Goal: Task Accomplishment & Management: Manage account settings

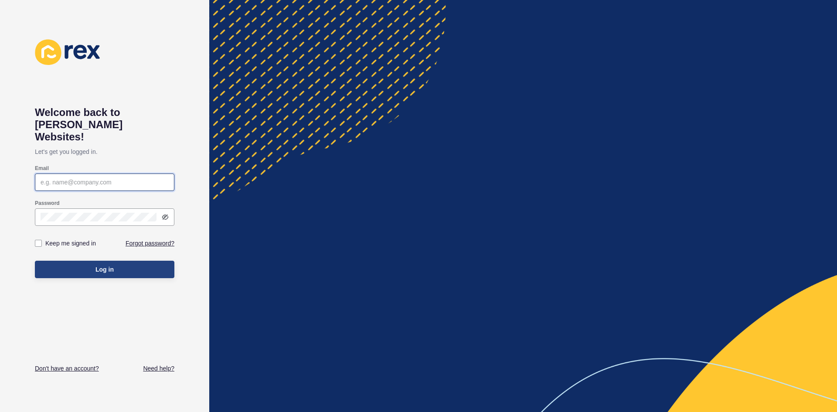
type input "[EMAIL_ADDRESS][DOMAIN_NAME]"
click at [96, 265] on span "Log in" at bounding box center [104, 269] width 18 height 9
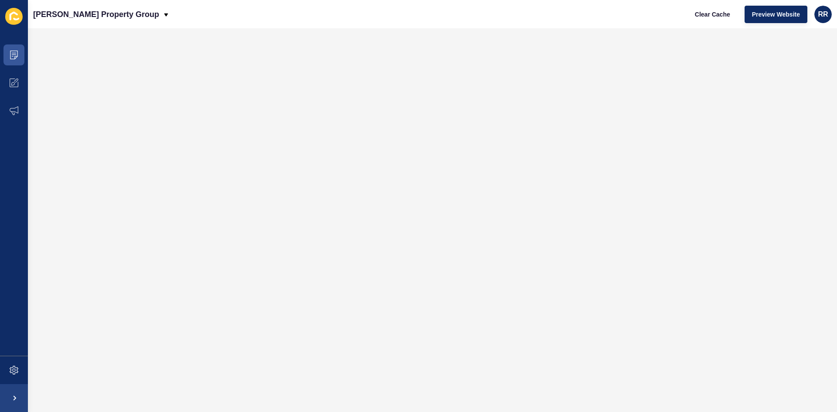
drag, startPoint x: 426, startPoint y: 12, endPoint x: 331, endPoint y: 17, distance: 94.7
click at [331, 17] on div "[PERSON_NAME] Property Group Clear Cache Preview Website RR" at bounding box center [432, 14] width 809 height 28
click at [9, 56] on span at bounding box center [14, 55] width 28 height 28
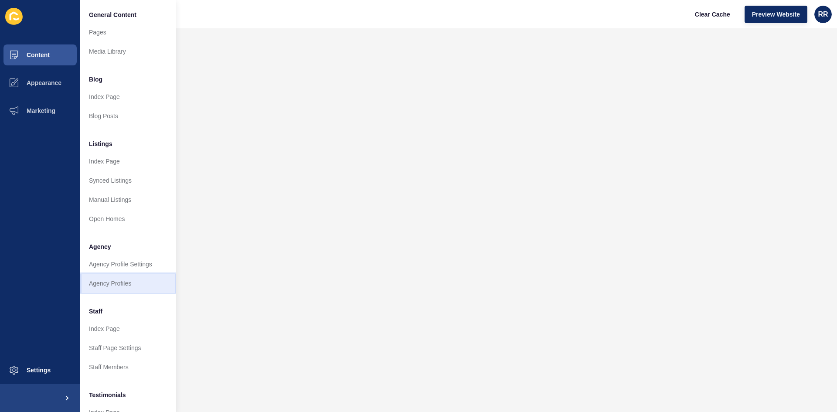
click at [122, 277] on link "Agency Profiles" at bounding box center [128, 283] width 96 height 19
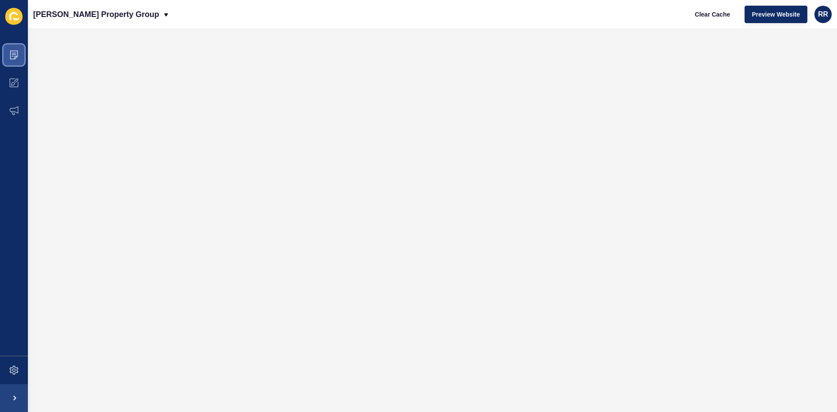
click at [20, 56] on span at bounding box center [14, 55] width 28 height 28
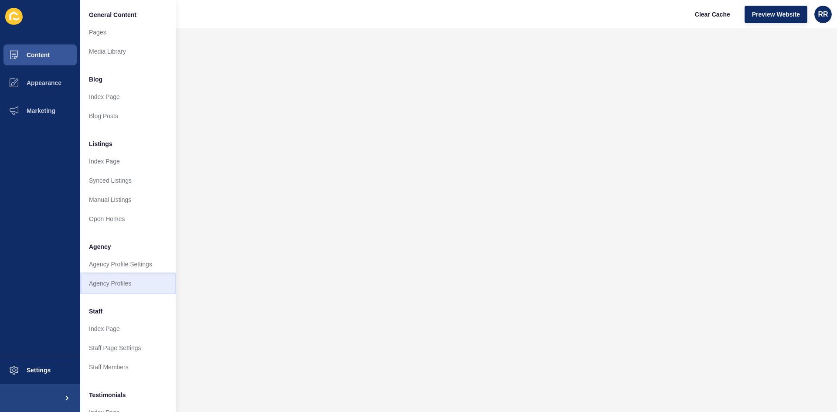
click at [112, 286] on link "Agency Profiles" at bounding box center [128, 283] width 96 height 19
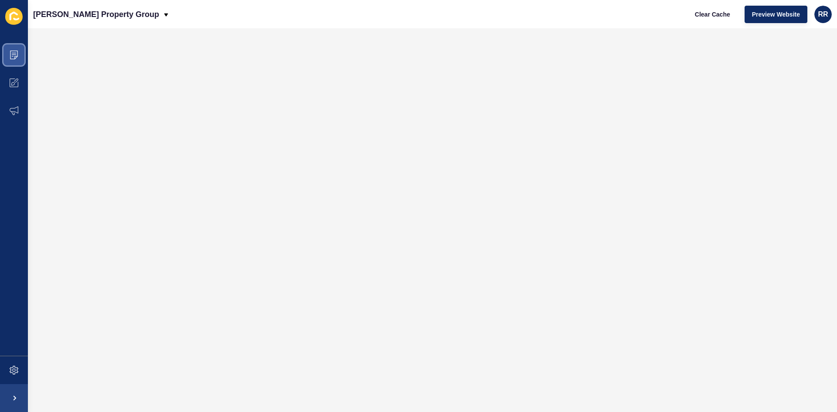
click at [20, 59] on span at bounding box center [14, 55] width 28 height 28
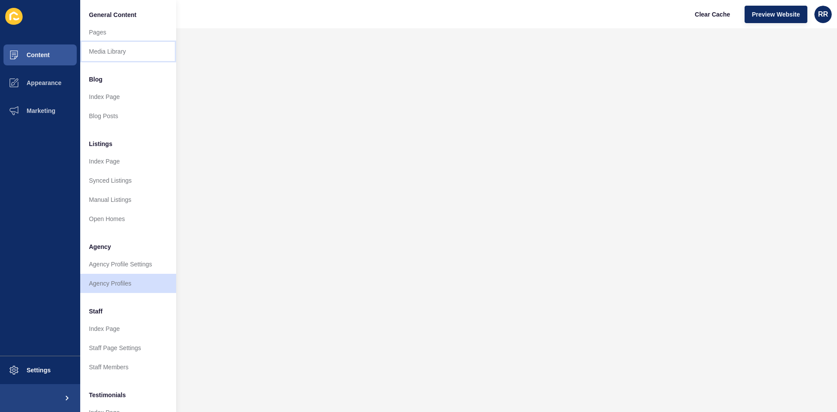
click at [110, 52] on link "Media Library" at bounding box center [128, 51] width 96 height 19
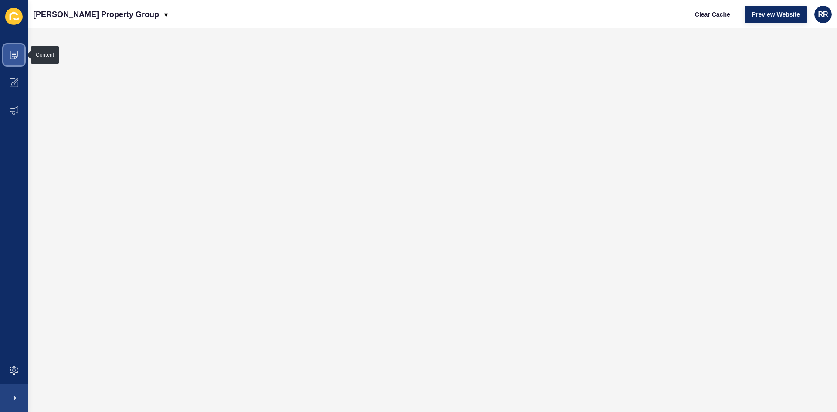
click at [25, 57] on span at bounding box center [14, 55] width 28 height 28
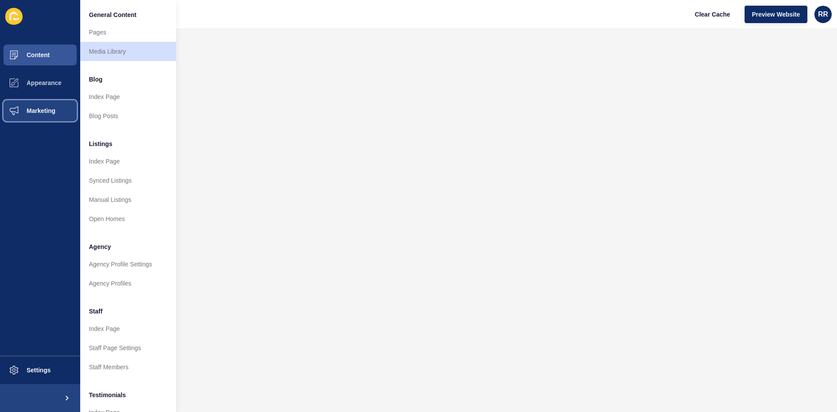
click at [33, 116] on button "Marketing" at bounding box center [40, 111] width 80 height 28
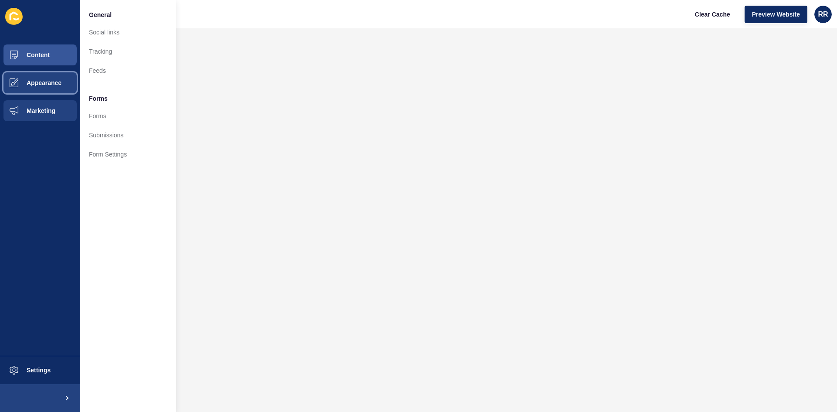
click at [37, 87] on button "Appearance" at bounding box center [40, 83] width 80 height 28
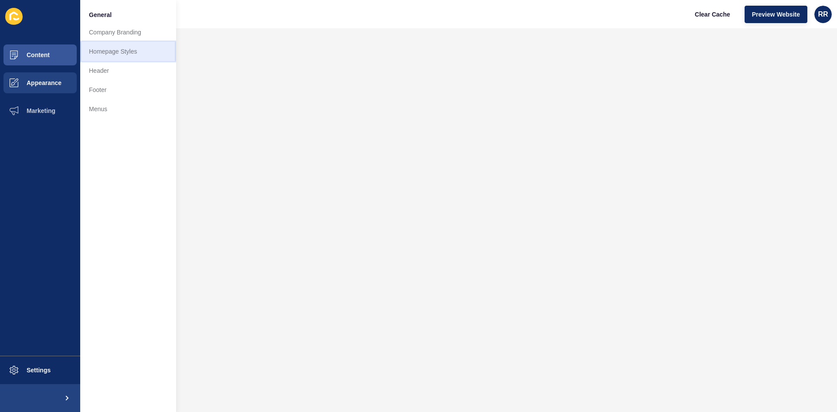
click at [125, 53] on link "Homepage Styles" at bounding box center [128, 51] width 96 height 19
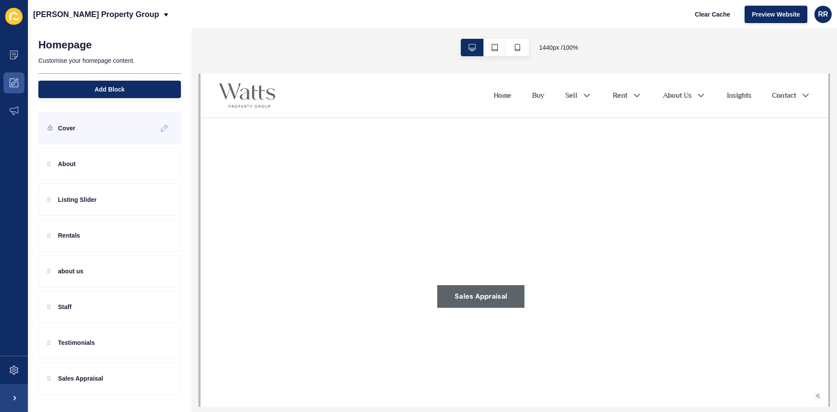
click at [107, 126] on div "Cover" at bounding box center [109, 128] width 143 height 32
click at [161, 126] on div at bounding box center [164, 128] width 14 height 14
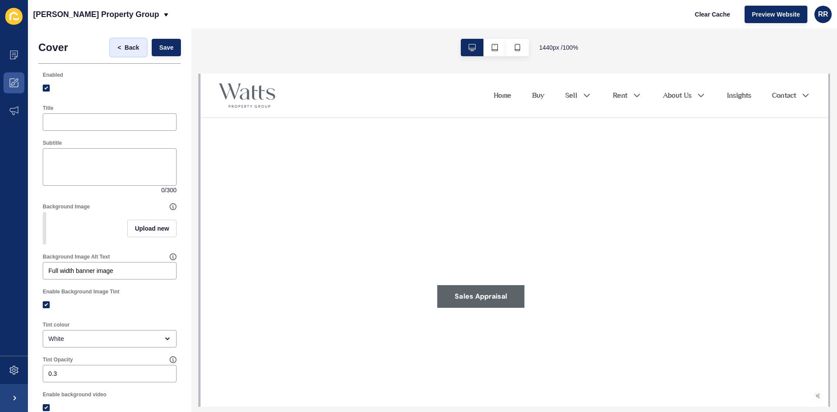
click at [127, 43] on button "< Back" at bounding box center [128, 47] width 37 height 17
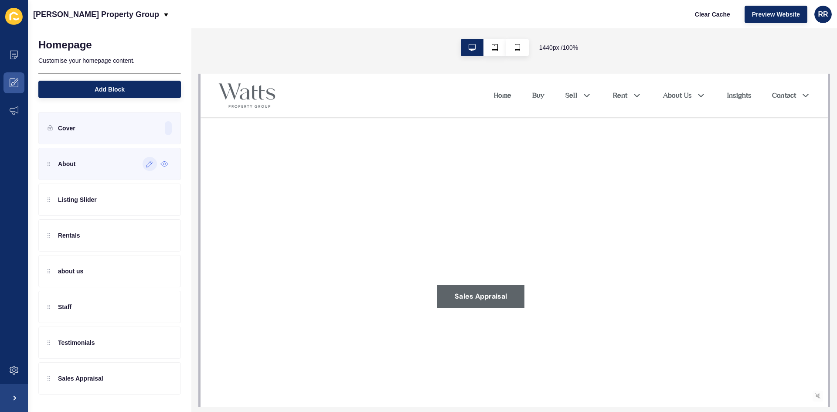
click at [148, 165] on icon at bounding box center [149, 163] width 7 height 7
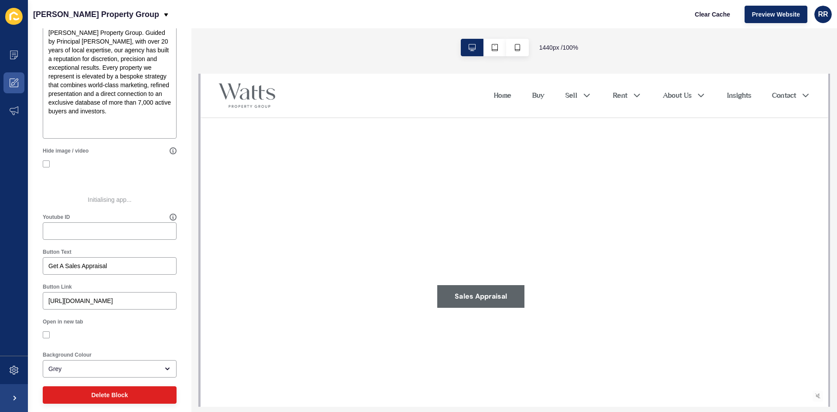
scroll to position [280, 0]
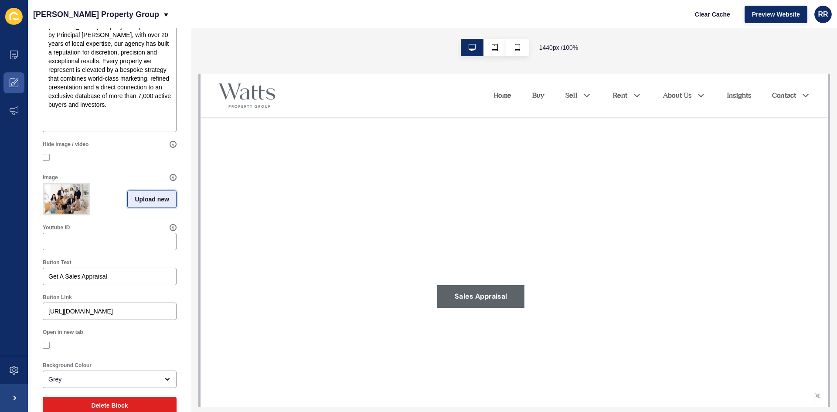
click at [135, 201] on span "Upload new" at bounding box center [152, 199] width 34 height 9
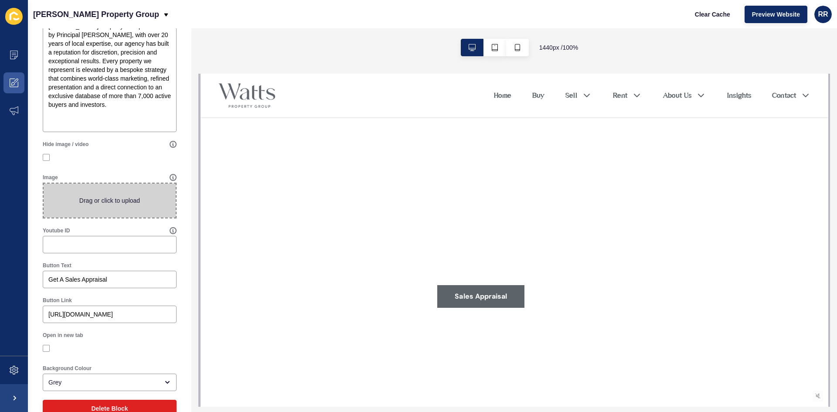
click at [136, 199] on span at bounding box center [110, 201] width 132 height 34
click at [44, 184] on input "Drag or click to upload" at bounding box center [44, 184] width 0 height 0
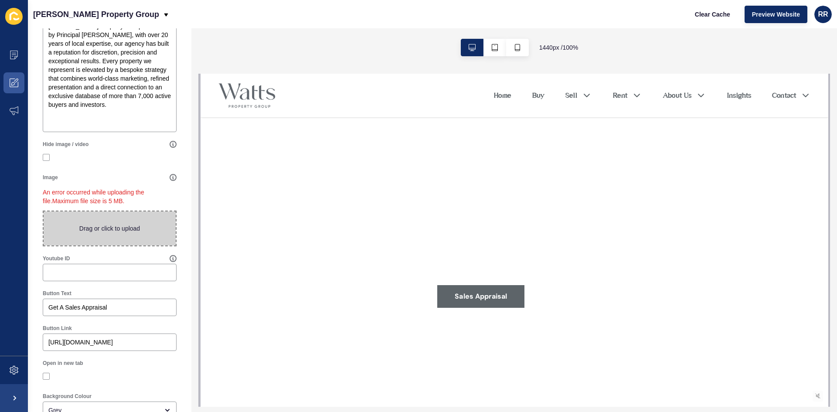
click at [118, 228] on span at bounding box center [110, 228] width 132 height 34
click at [44, 211] on input "Drag or click to upload" at bounding box center [44, 211] width 0 height 0
type input "C:\fakepath\IMG_5810.jpg"
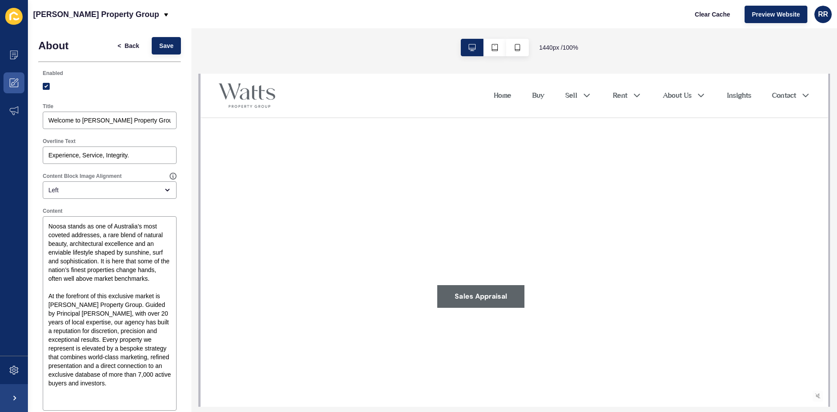
scroll to position [0, 0]
click at [159, 42] on button "Save" at bounding box center [166, 47] width 29 height 17
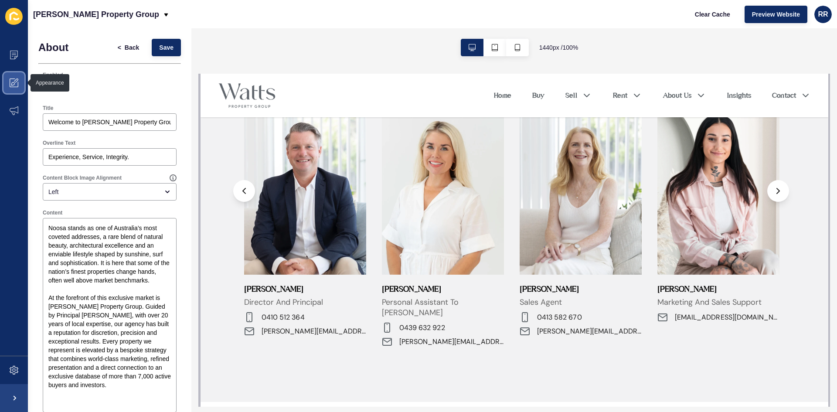
click at [7, 82] on span at bounding box center [14, 83] width 28 height 28
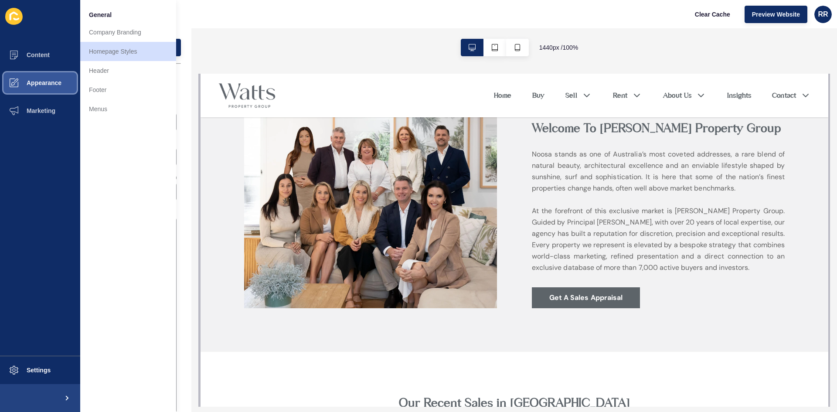
scroll to position [218, 0]
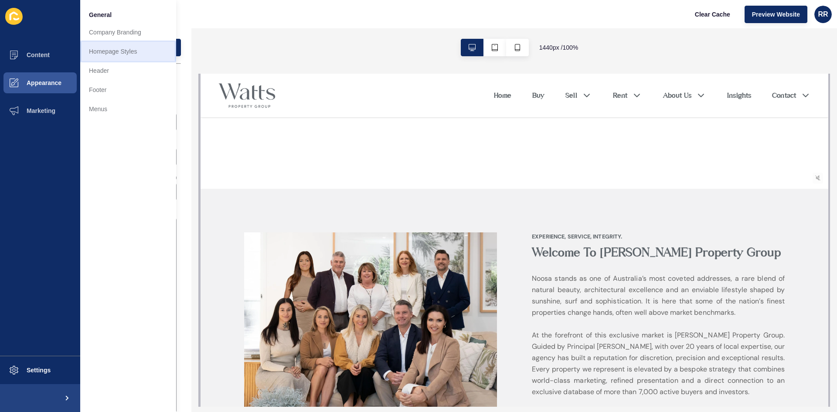
click at [121, 49] on link "Homepage Styles" at bounding box center [128, 51] width 96 height 19
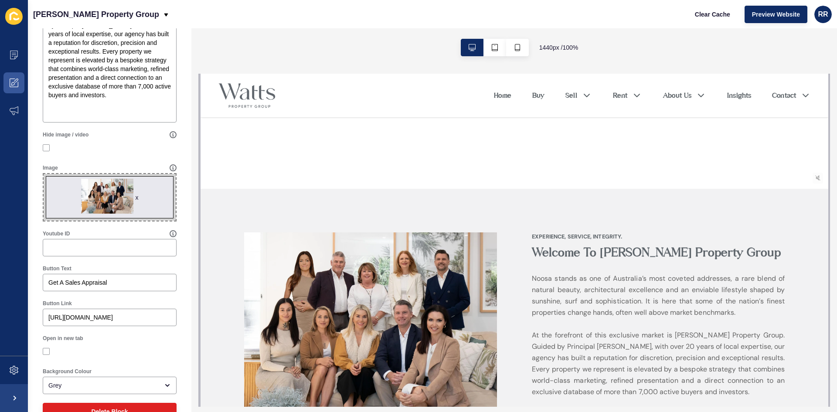
scroll to position [313, 0]
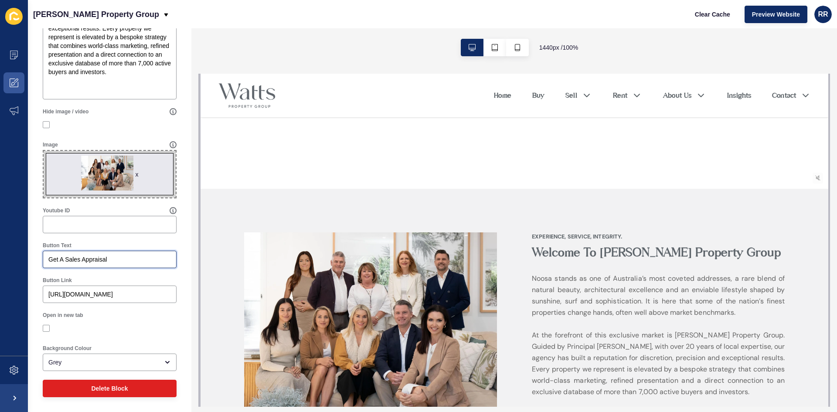
click at [118, 256] on input "Get A Sales Appraisal" at bounding box center [109, 259] width 123 height 9
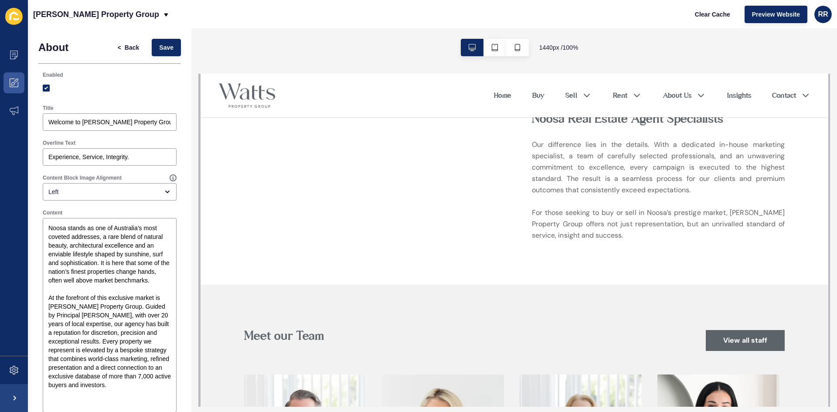
scroll to position [1264, 0]
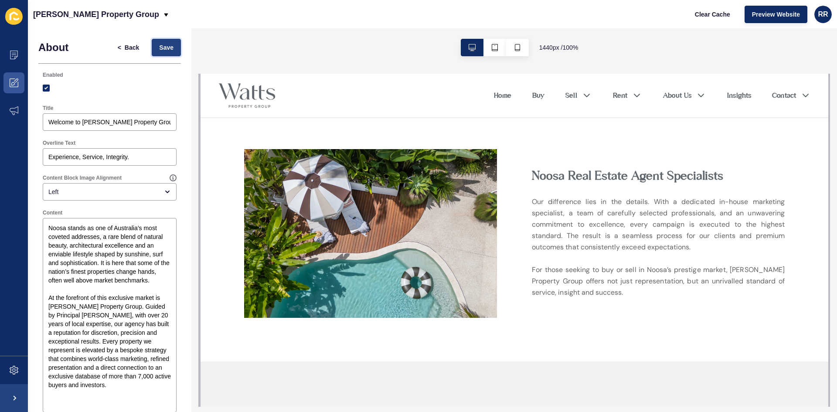
click at [159, 48] on span "Save" at bounding box center [166, 47] width 14 height 9
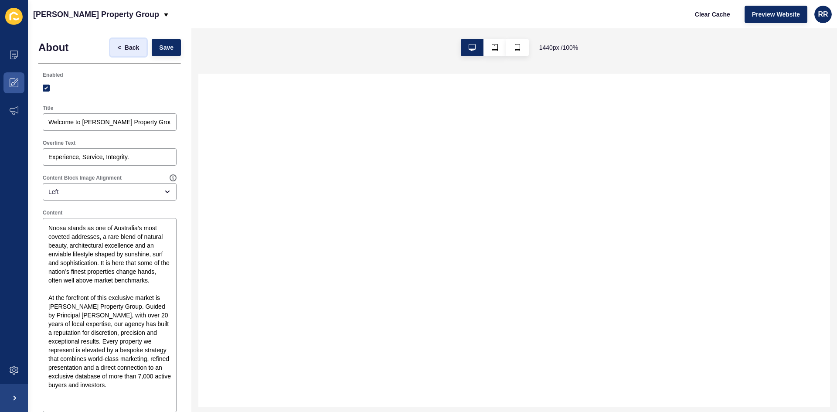
click at [129, 45] on span "Back" at bounding box center [132, 47] width 14 height 9
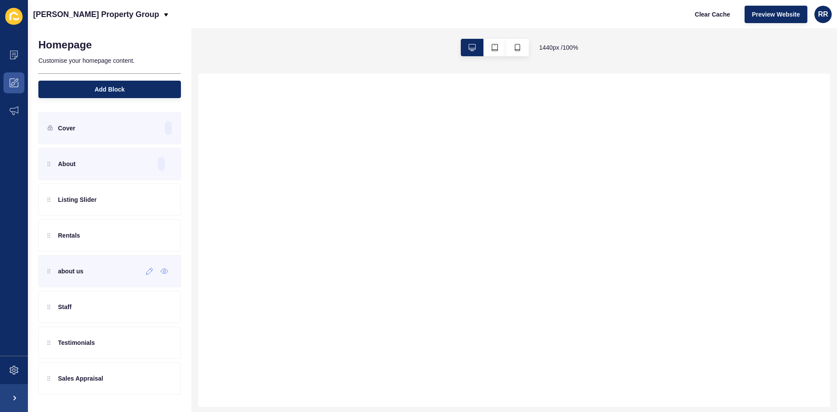
click at [95, 255] on div "about us" at bounding box center [109, 271] width 143 height 32
click at [147, 268] on icon at bounding box center [149, 271] width 7 height 7
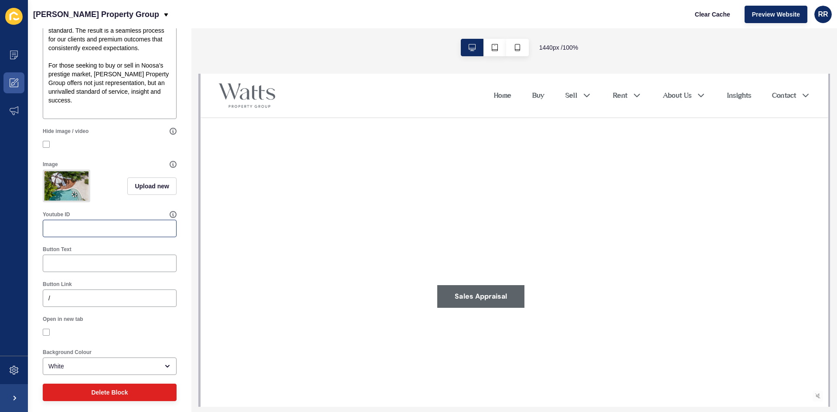
scroll to position [252, 0]
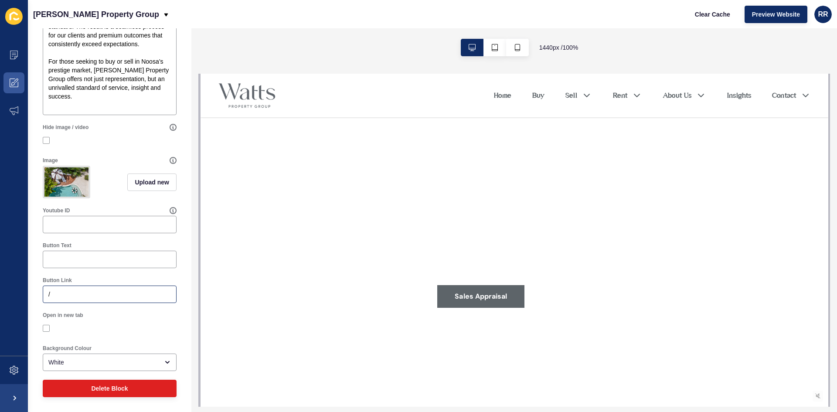
click at [75, 286] on div "/" at bounding box center [110, 294] width 134 height 17
click at [73, 254] on div at bounding box center [110, 259] width 134 height 17
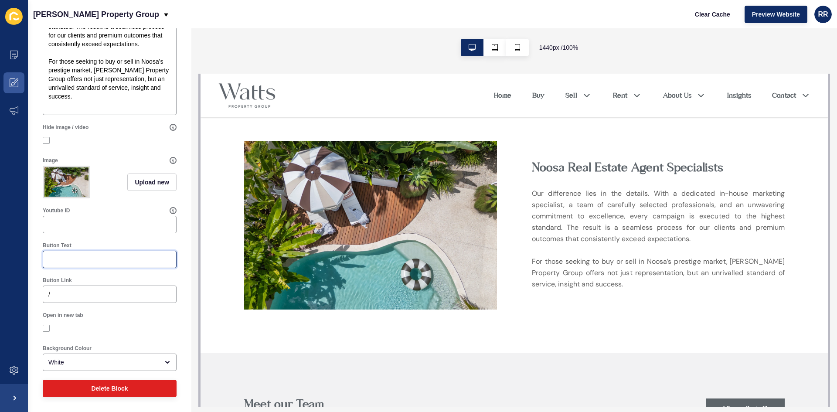
scroll to position [1264, 0]
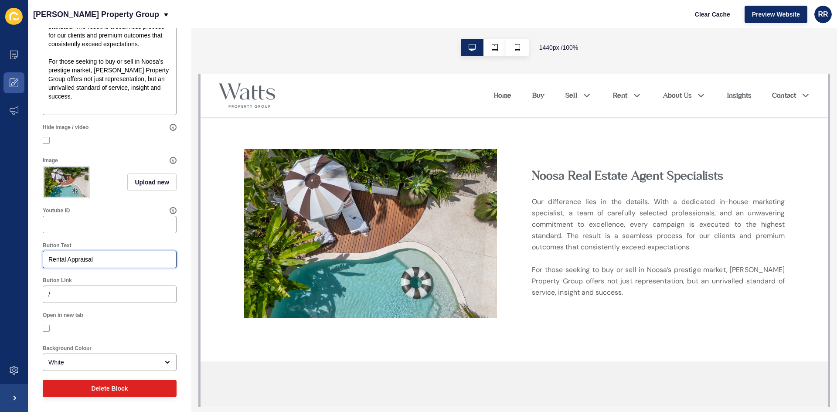
type input "Rental Appraisal"
click at [65, 294] on input "/" at bounding box center [109, 294] width 123 height 9
paste input "[URL][DOMAIN_NAME][PERSON_NAME]"
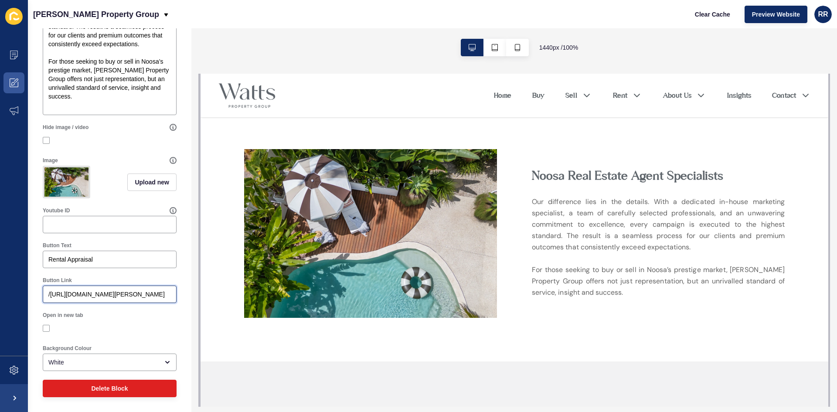
scroll to position [0, 0]
drag, startPoint x: 80, startPoint y: 291, endPoint x: 0, endPoint y: 274, distance: 81.9
click at [0, 274] on div "Content Appearance Marketing Settings [PERSON_NAME] Property Group Clear Cache …" at bounding box center [418, 206] width 837 height 412
click at [114, 295] on input "/[URL][DOMAIN_NAME][PERSON_NAME]" at bounding box center [109, 294] width 123 height 9
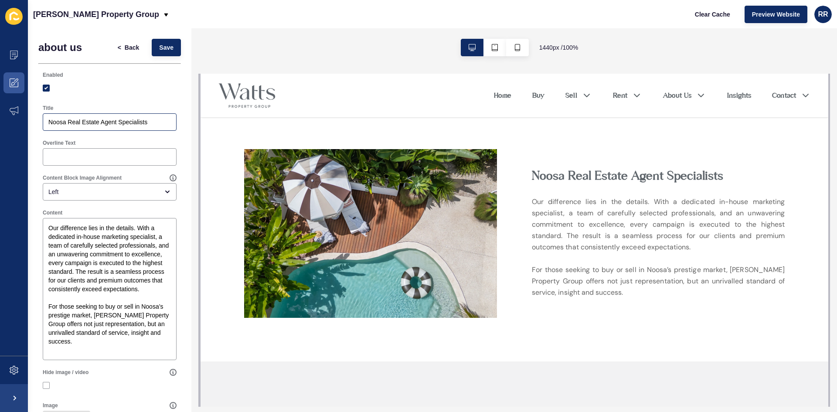
type input "/[URL][DOMAIN_NAME][PERSON_NAME]"
drag, startPoint x: 119, startPoint y: 118, endPoint x: 102, endPoint y: 118, distance: 16.6
click at [102, 118] on input "Noosa Real Estate Agent Specialists" at bounding box center [109, 122] width 123 height 9
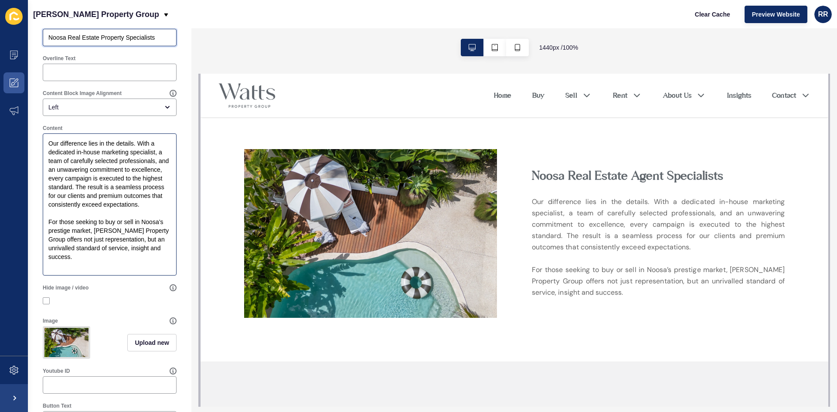
scroll to position [87, 0]
type input "Noosa Real Estate Property Specialists"
click at [89, 262] on textarea "Our difference lies in the details. With a dedicated in-house marketing special…" at bounding box center [109, 202] width 131 height 140
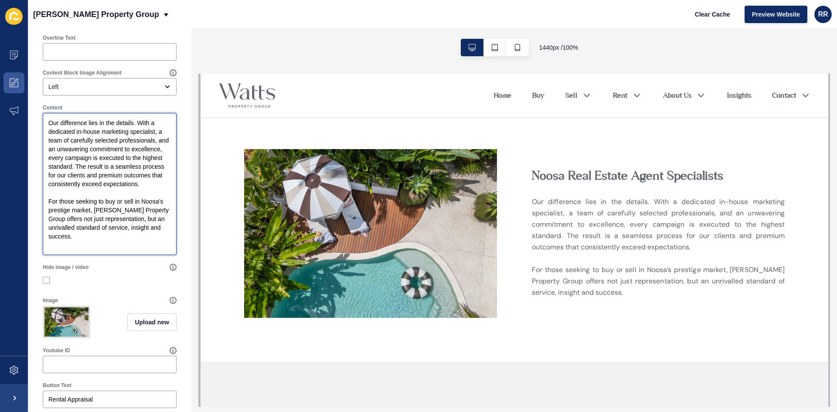
scroll to position [77, 0]
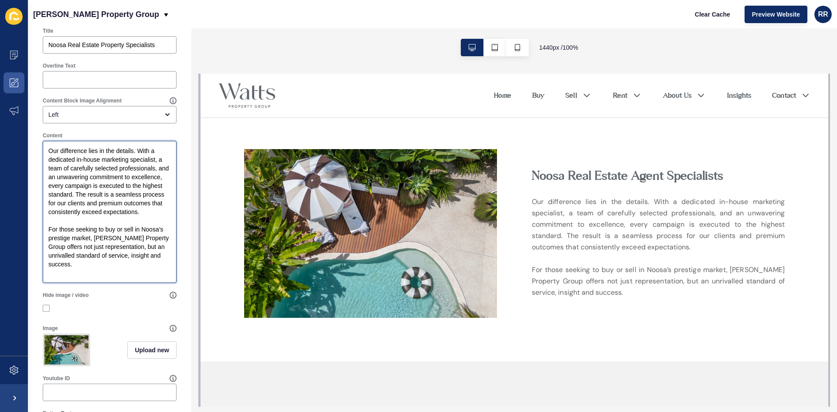
drag, startPoint x: 122, startPoint y: 237, endPoint x: 130, endPoint y: 239, distance: 8.6
click at [122, 237] on textarea "Our difference lies in the details. With a dedicated in-house marketing special…" at bounding box center [109, 212] width 131 height 140
click at [128, 238] on textarea "Our difference lies in the details. With a dedicated in-house marketing special…" at bounding box center [109, 212] width 131 height 140
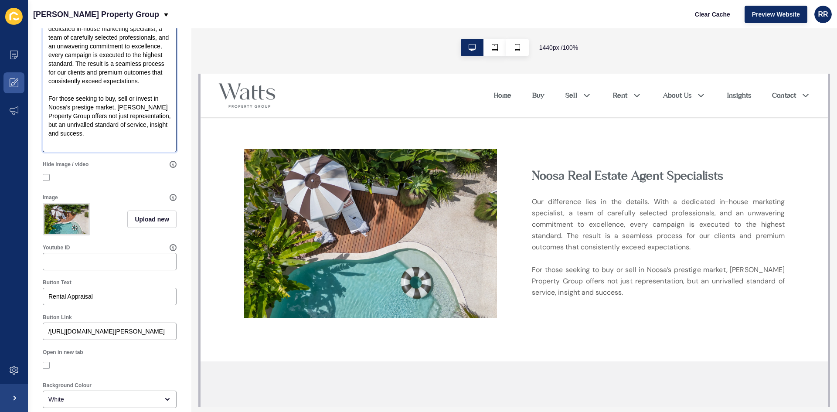
scroll to position [252, 0]
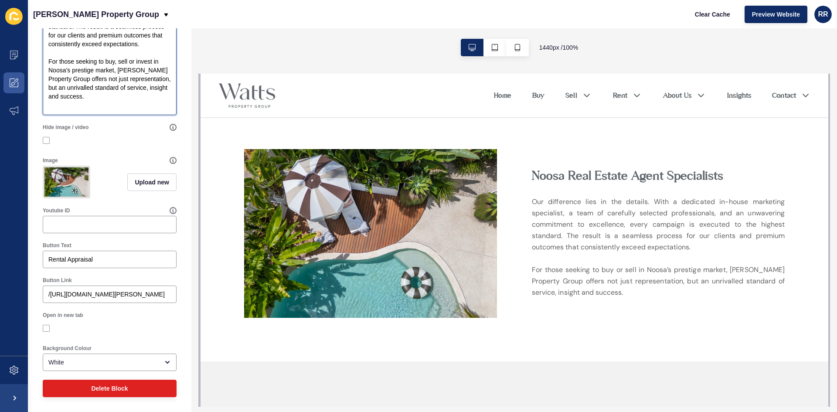
type textarea "Our difference lies in the details. With a dedicated in-house marketing special…"
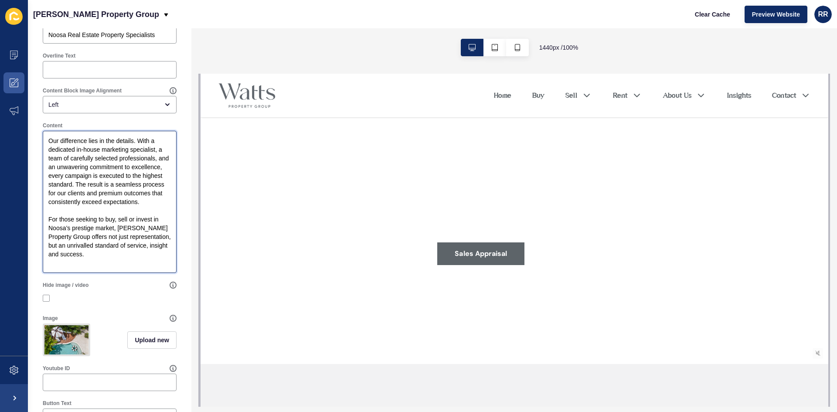
scroll to position [0, 0]
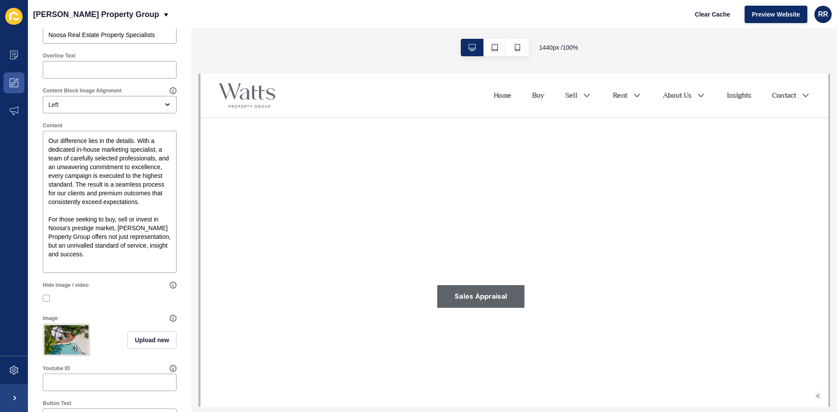
click at [126, 283] on div "Hide image / video" at bounding box center [106, 285] width 127 height 7
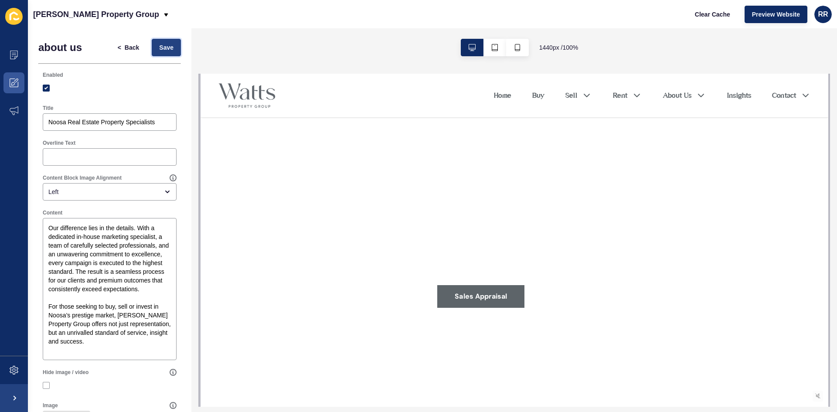
click at [158, 41] on button "Save" at bounding box center [166, 47] width 29 height 17
click at [159, 42] on button "Save" at bounding box center [166, 47] width 29 height 17
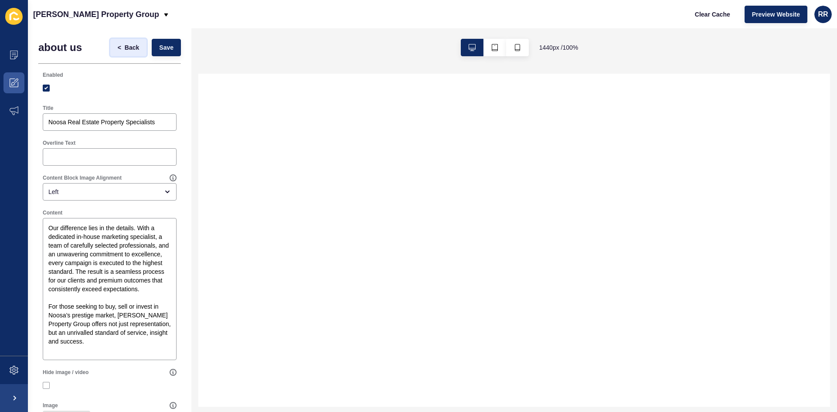
click at [129, 48] on span "Back" at bounding box center [132, 47] width 14 height 9
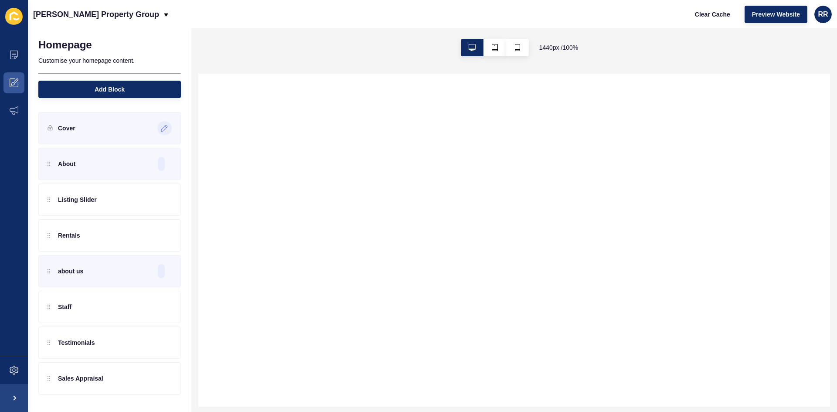
click at [77, 135] on div "Cover" at bounding box center [109, 128] width 143 height 32
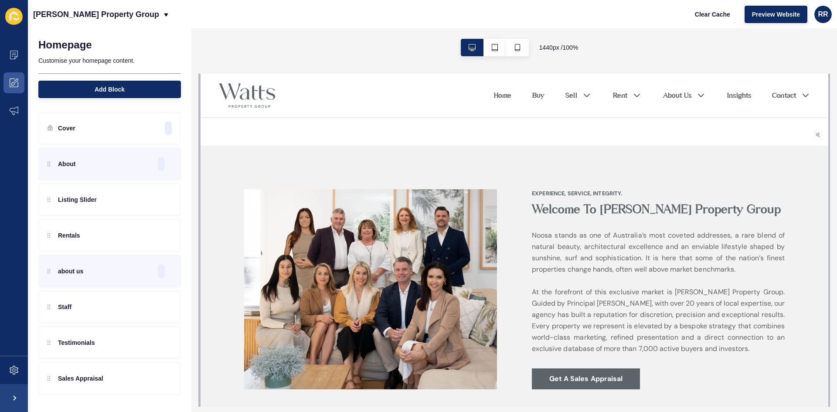
scroll to position [262, 0]
click at [70, 169] on div "About" at bounding box center [62, 164] width 28 height 14
click at [151, 164] on icon at bounding box center [149, 164] width 7 height 7
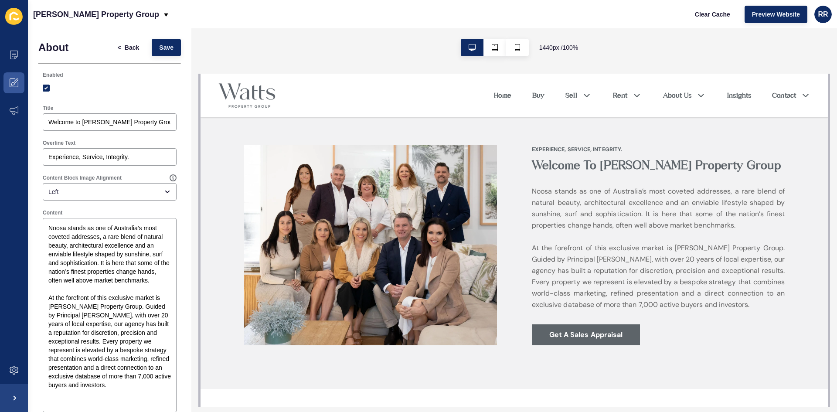
scroll to position [87, 0]
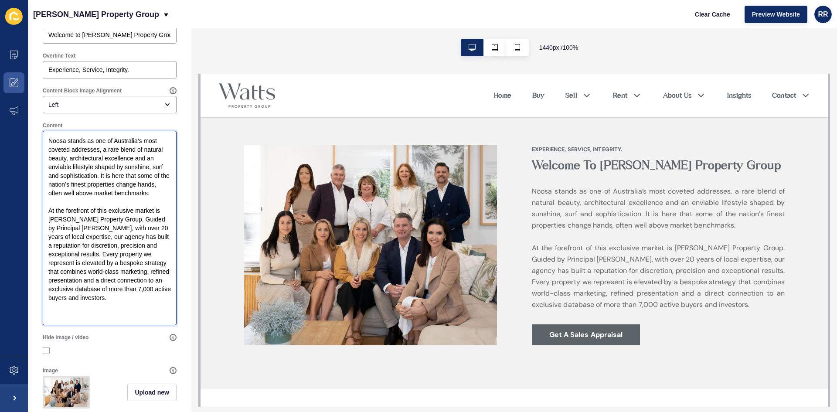
click at [110, 206] on textarea "Noosa stands as one of Australia’s most coveted addresses, a rare blend of natu…" at bounding box center [109, 228] width 131 height 192
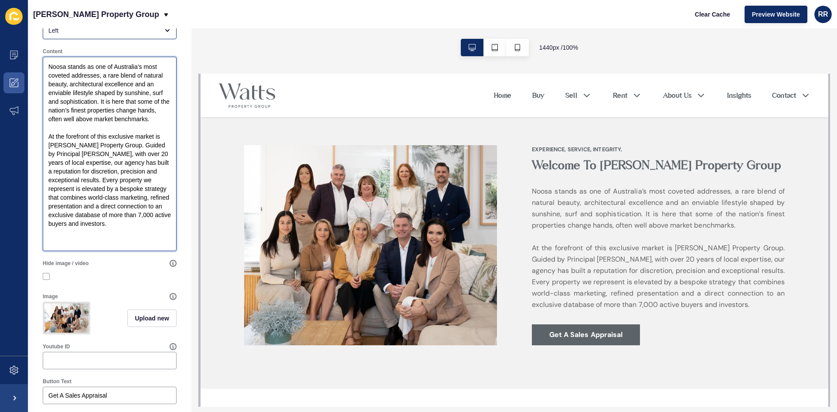
scroll to position [0, 0]
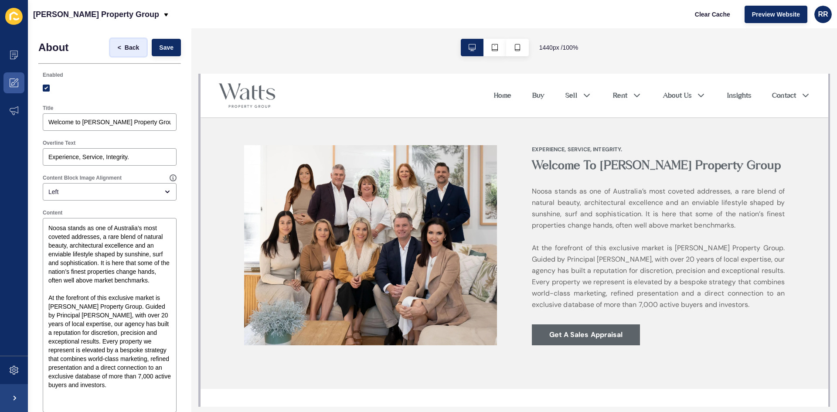
click at [134, 46] on button "< Back" at bounding box center [128, 47] width 37 height 17
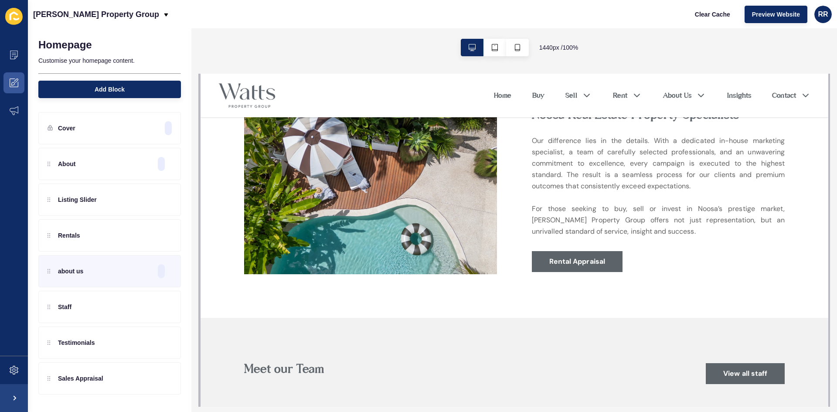
scroll to position [1264, 0]
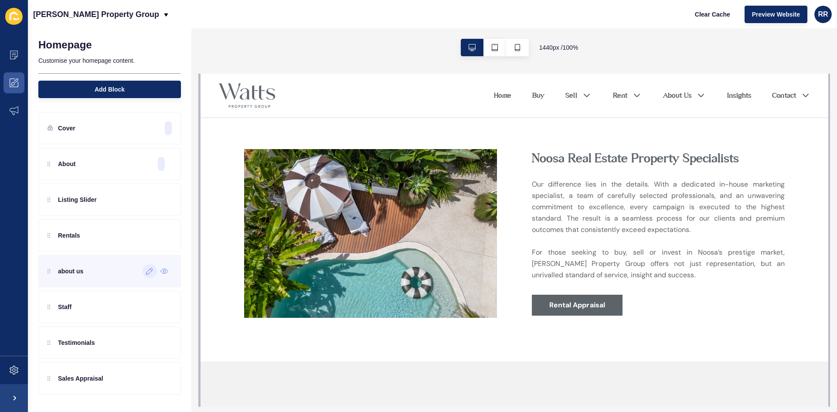
click at [62, 268] on p "about us" at bounding box center [70, 271] width 25 height 9
click at [149, 268] on icon at bounding box center [149, 271] width 7 height 7
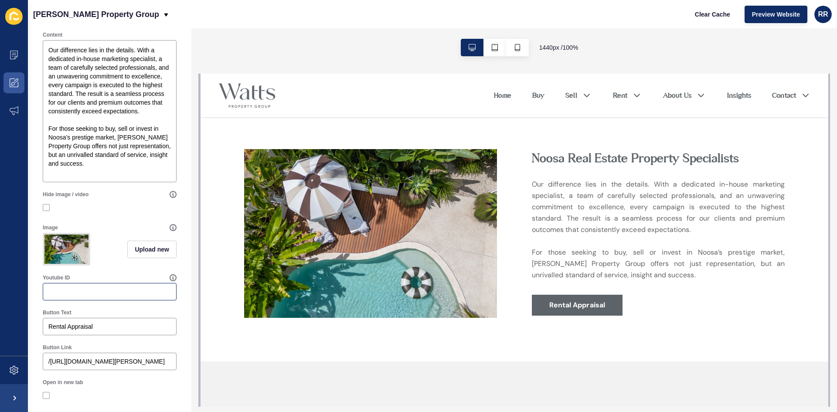
scroll to position [252, 0]
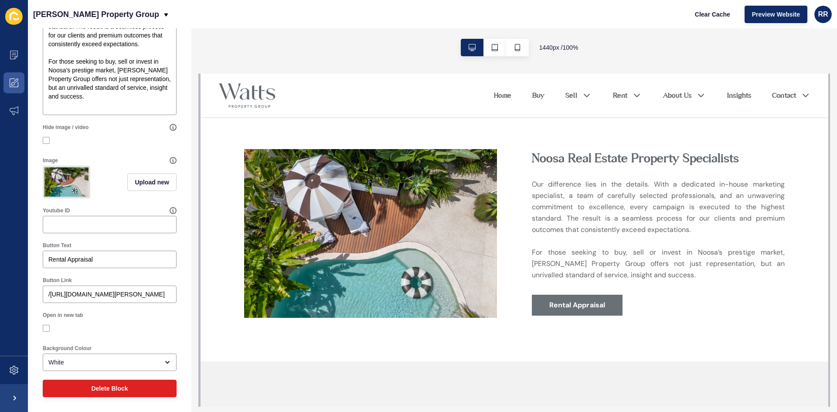
click at [546, 316] on link "Rental Appraisal" at bounding box center [576, 305] width 91 height 21
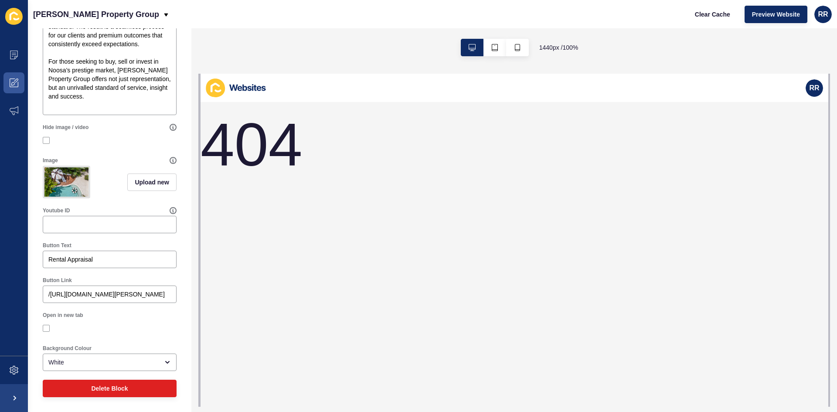
scroll to position [0, 0]
click at [71, 262] on input "Rental Appraisal" at bounding box center [109, 259] width 123 height 9
drag, startPoint x: 47, startPoint y: 259, endPoint x: 80, endPoint y: 222, distance: 50.0
click at [47, 257] on div "Rental Appraisal" at bounding box center [110, 259] width 134 height 17
click at [48, 259] on div "Rental Appraisal" at bounding box center [110, 259] width 134 height 17
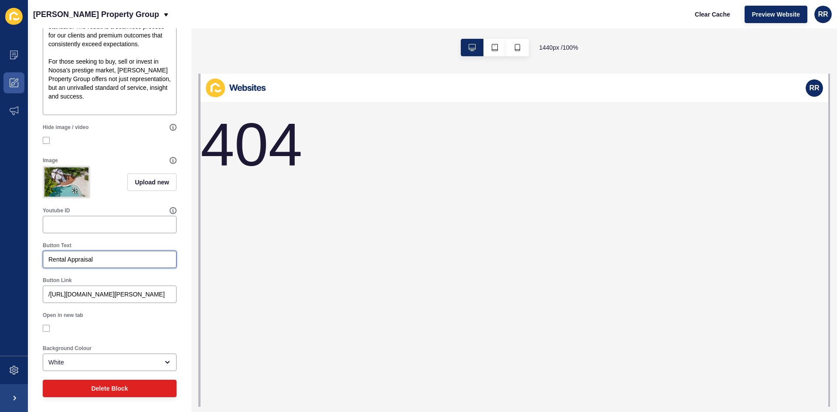
click at [49, 256] on input "Rental Appraisal" at bounding box center [109, 259] width 123 height 9
type input "Get A Rental Appraisal"
click at [116, 294] on input "/[URL][DOMAIN_NAME][PERSON_NAME]" at bounding box center [109, 294] width 123 height 9
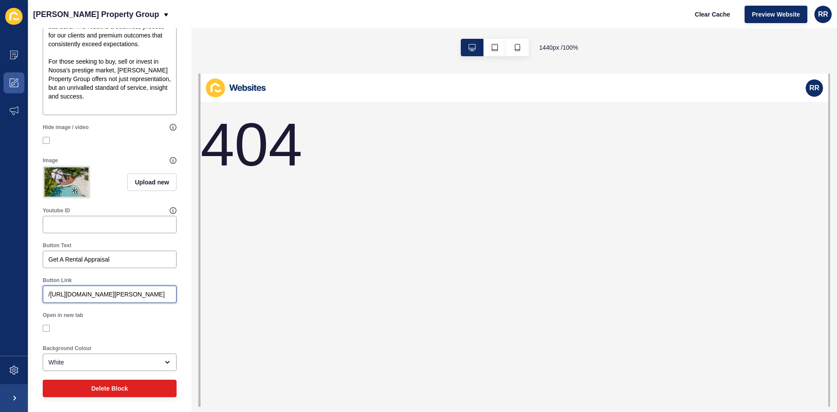
click at [106, 293] on input "/[URL][DOMAIN_NAME][PERSON_NAME]" at bounding box center [109, 294] width 123 height 9
click at [48, 290] on input "/[URL][DOMAIN_NAME][PERSON_NAME]" at bounding box center [109, 294] width 123 height 9
click at [50, 293] on input "/[URL][DOMAIN_NAME][PERSON_NAME]" at bounding box center [109, 294] width 123 height 9
click at [80, 297] on input "[URL][DOMAIN_NAME][PERSON_NAME]" at bounding box center [109, 294] width 123 height 9
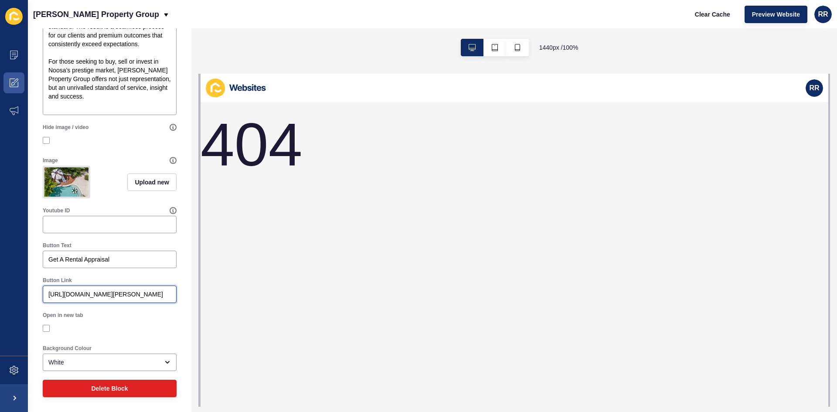
click at [80, 297] on input "[URL][DOMAIN_NAME][PERSON_NAME]" at bounding box center [109, 294] width 123 height 9
type input "[URL][DOMAIN_NAME][PERSON_NAME]"
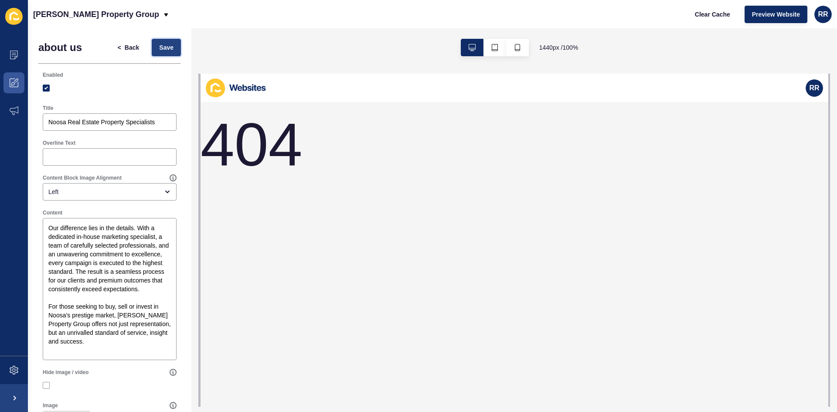
click at [160, 50] on span "Save" at bounding box center [166, 47] width 14 height 9
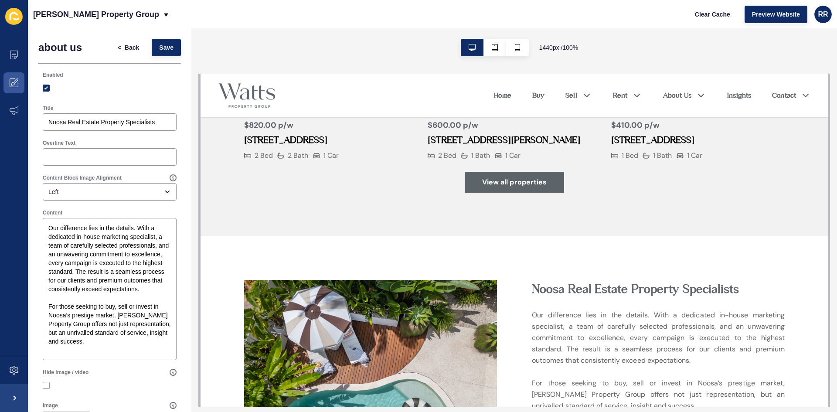
scroll to position [1264, 0]
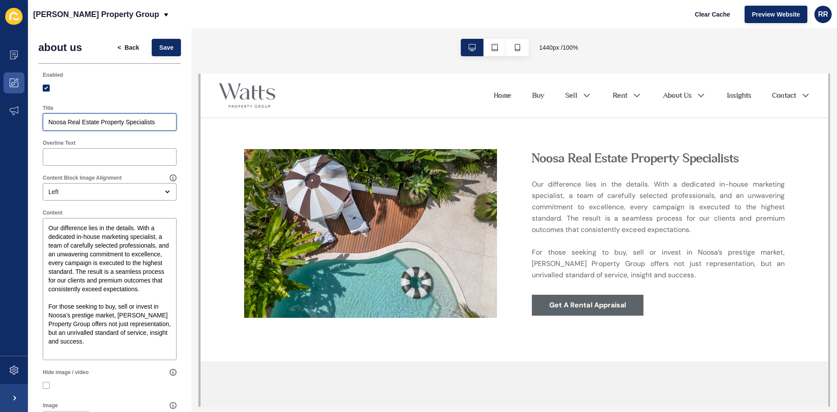
click at [158, 123] on input "Noosa Real Estate Property Specialists" at bounding box center [109, 122] width 123 height 9
type input "Noosa Real Estate Property Specialists in Sales and Property Management"
click at [140, 97] on div "Enabled" at bounding box center [109, 83] width 143 height 33
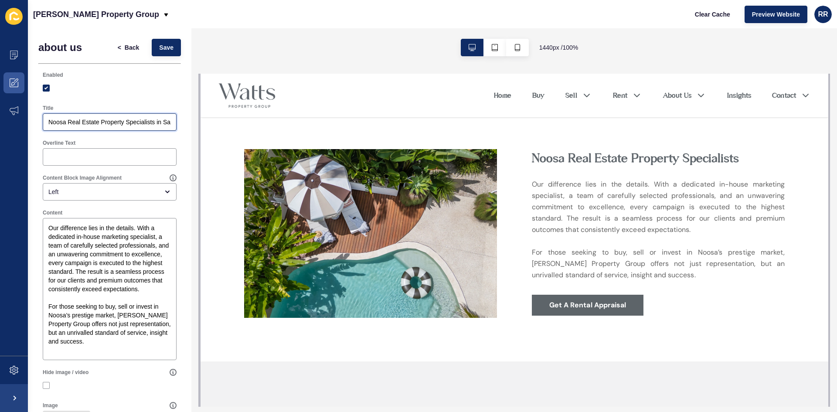
click at [138, 119] on input "Noosa Real Estate Property Specialists in Sales and Property Management" at bounding box center [109, 122] width 123 height 9
click at [69, 154] on input "Overline Text" at bounding box center [109, 157] width 123 height 9
paste input "in Sales and Property Management"
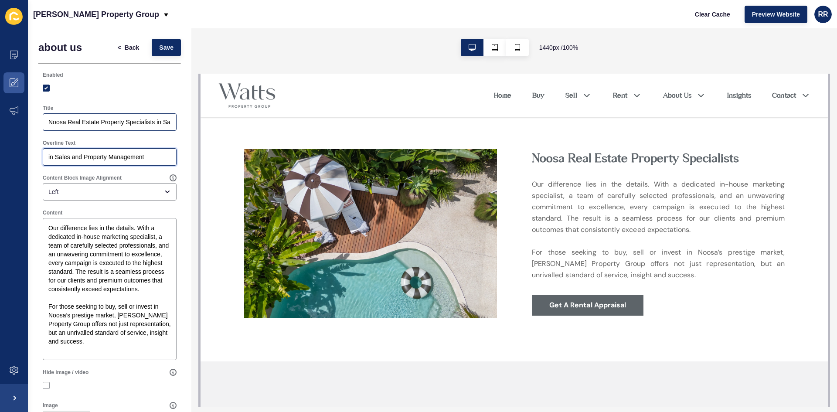
type input "in Sales and Property Management"
drag, startPoint x: 352, startPoint y: 195, endPoint x: 244, endPoint y: 123, distance: 130.0
type input "Noosa Real Estate Property Specialists"
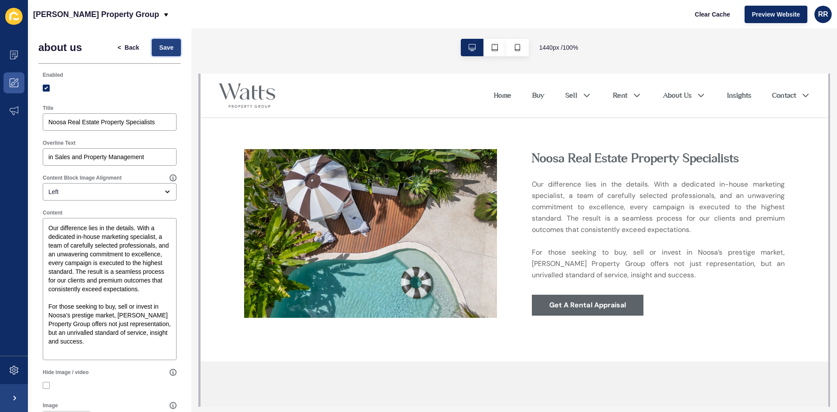
click at [159, 50] on span "Save" at bounding box center [166, 47] width 14 height 9
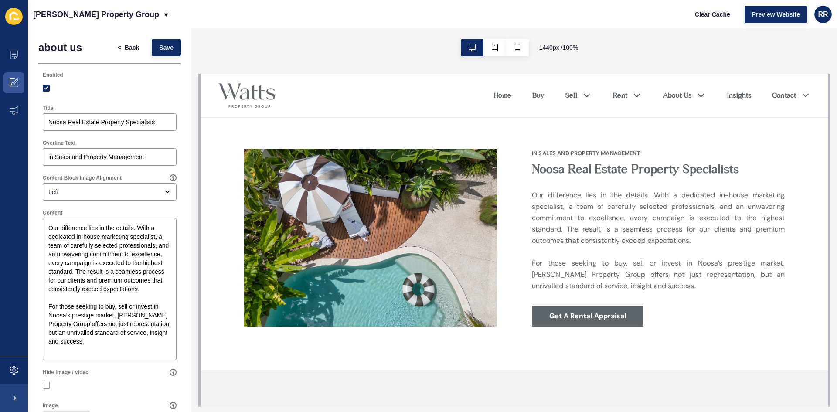
scroll to position [1221, 0]
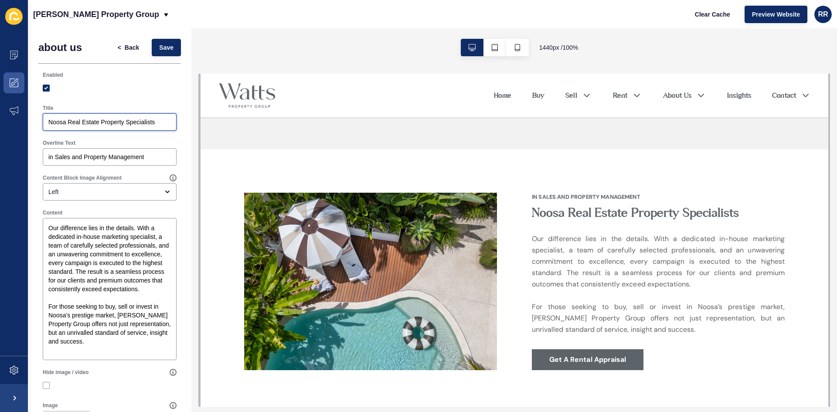
click at [64, 121] on input "Noosa Real Estate Property Specialists" at bounding box center [109, 122] width 123 height 9
click at [70, 153] on input "in Sales and Property Management" at bounding box center [109, 157] width 123 height 9
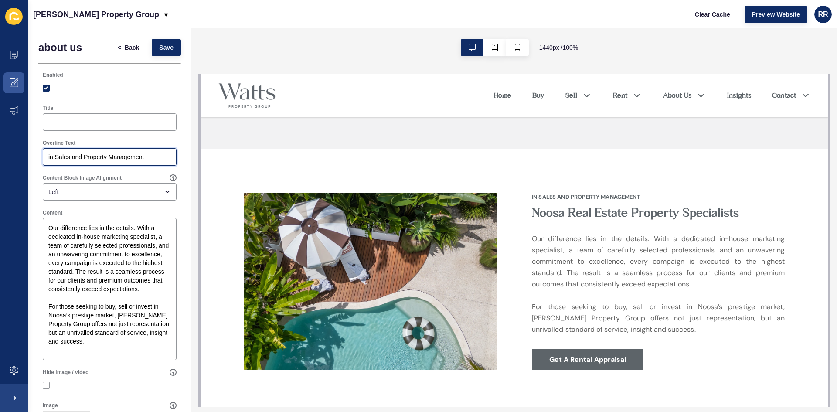
click at [70, 153] on input "in Sales and Property Management" at bounding box center [109, 157] width 123 height 9
paste input "Noosa Real Estate Property Specialists"
type input "Noosa Real Estate Property Specialists"
click at [68, 122] on input "Title" at bounding box center [109, 122] width 123 height 9
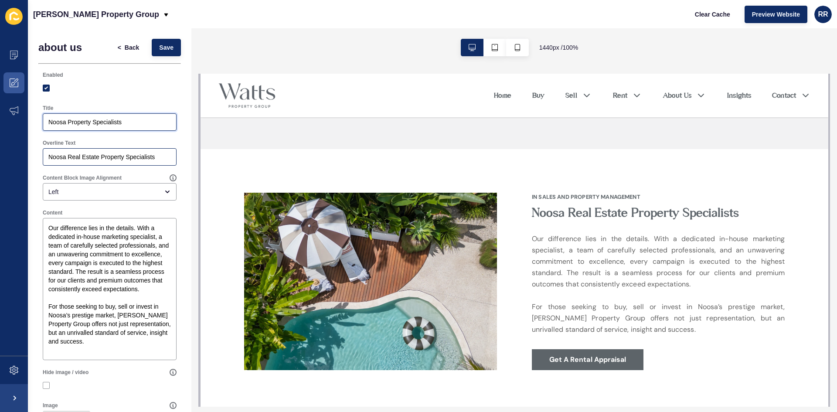
type input "Noosa Property Specialists"
click at [77, 154] on input "Noosa Real Estate Property Specialists" at bounding box center [109, 157] width 123 height 9
type input "Sales and Property Management"
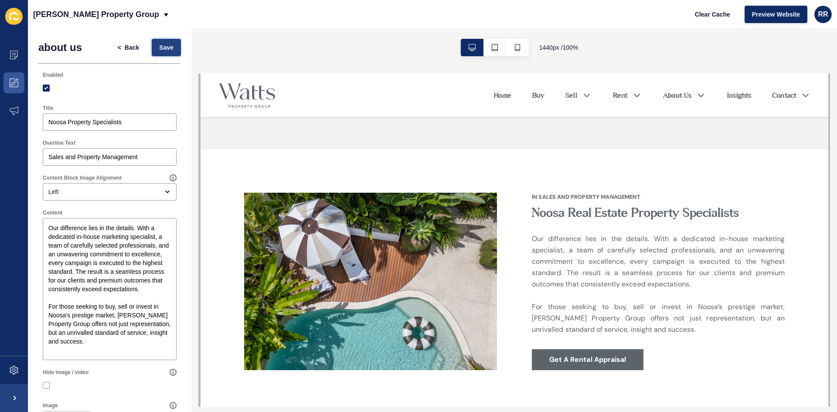
click at [164, 45] on span "Save" at bounding box center [166, 47] width 14 height 9
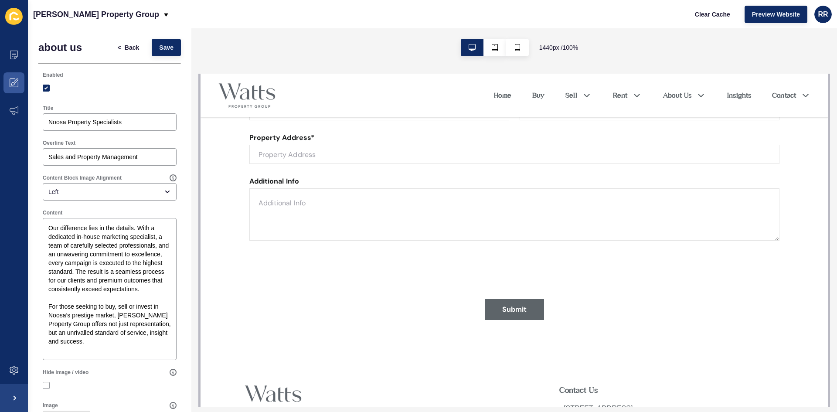
scroll to position [2316, 0]
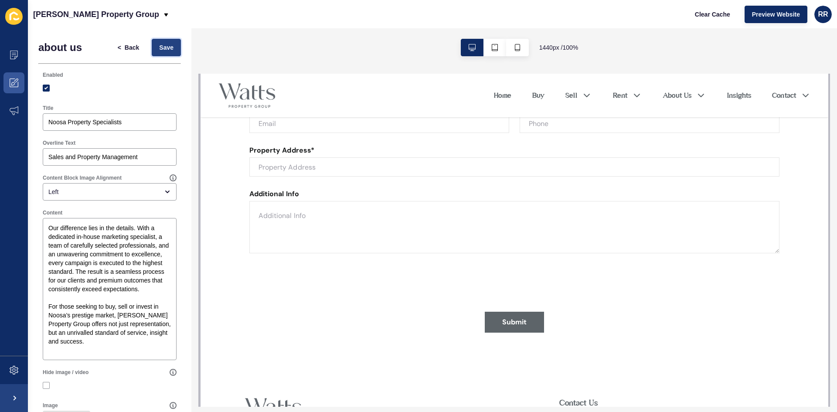
click at [160, 53] on button "Save" at bounding box center [166, 47] width 29 height 17
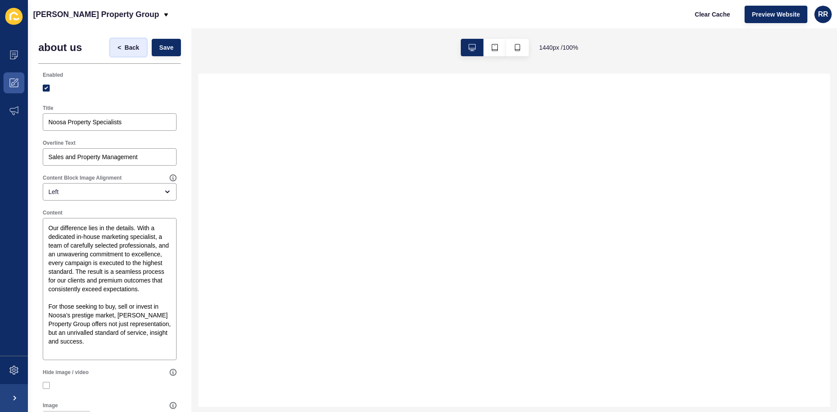
click at [126, 50] on span "Back" at bounding box center [132, 47] width 14 height 9
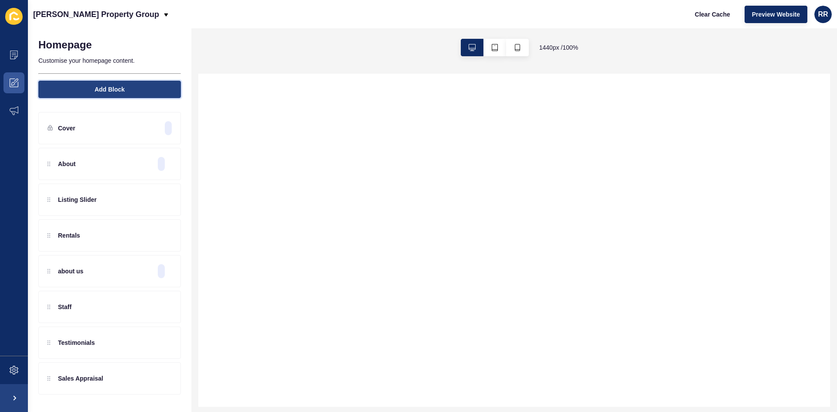
click at [95, 93] on span "Add Block" at bounding box center [110, 89] width 30 height 9
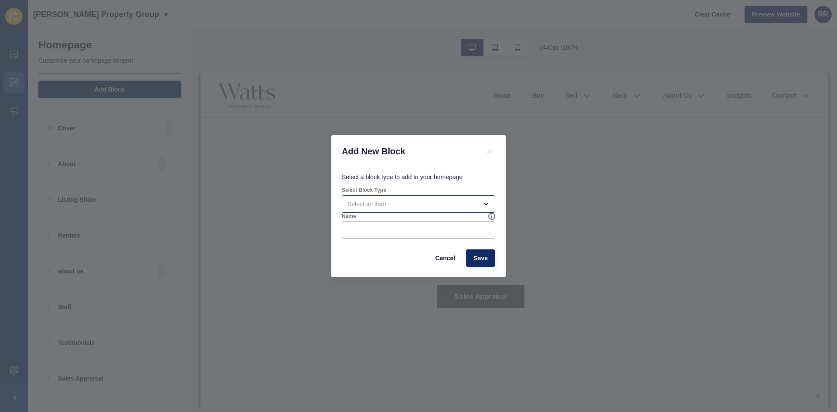
scroll to position [0, 0]
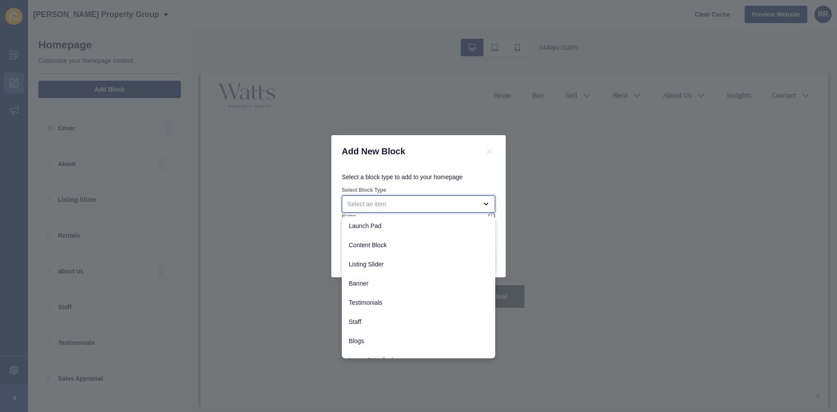
click at [372, 201] on div "close menu" at bounding box center [412, 204] width 130 height 9
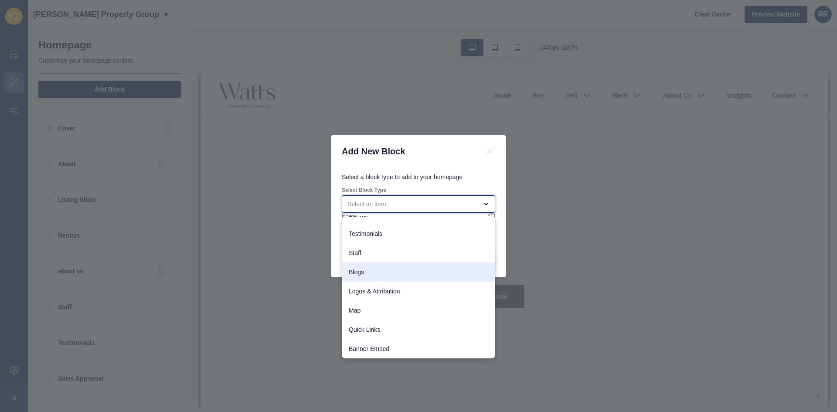
click at [376, 271] on span "Blogs" at bounding box center [419, 272] width 140 height 9
type input "Blogs"
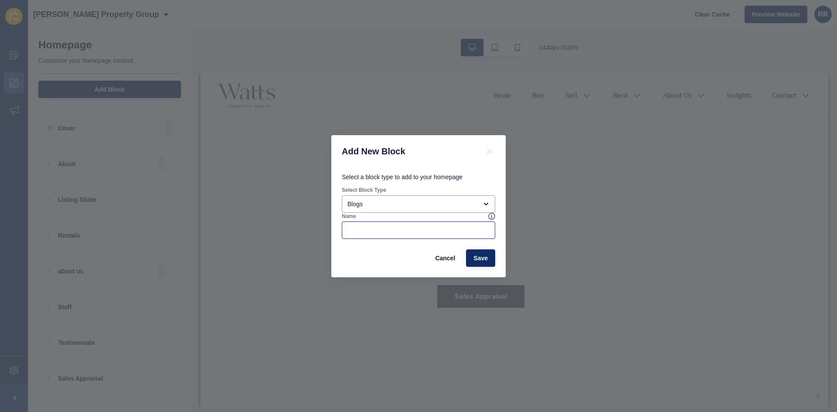
click at [441, 235] on div at bounding box center [418, 229] width 153 height 17
type input "Blogs"
click at [490, 254] on button "Save" at bounding box center [480, 257] width 29 height 17
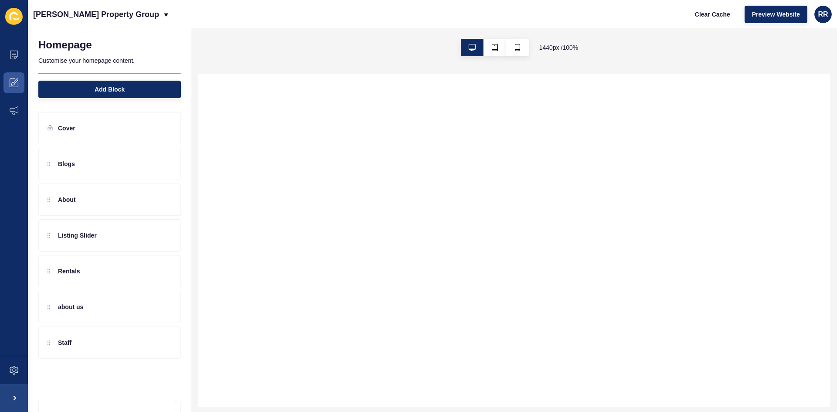
scroll to position [0, 0]
drag, startPoint x: 48, startPoint y: 345, endPoint x: 48, endPoint y: 382, distance: 37.1
click at [48, 382] on div "Blogs About Listing Slider Rentals about us Staff Testimonials Sales Appraisal" at bounding box center [109, 271] width 143 height 247
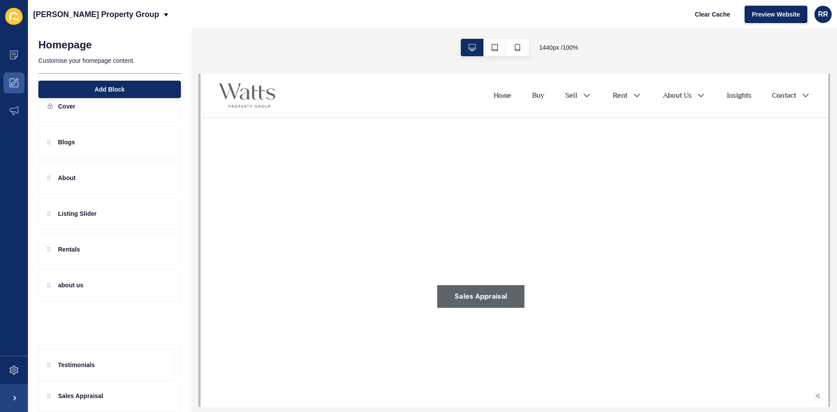
scroll to position [22, 0]
drag, startPoint x: 48, startPoint y: 349, endPoint x: 77, endPoint y: 309, distance: 49.6
click at [57, 303] on div "Blogs About Listing Slider Rentals about us Staff Testimonials Sales Appraisal" at bounding box center [109, 249] width 143 height 247
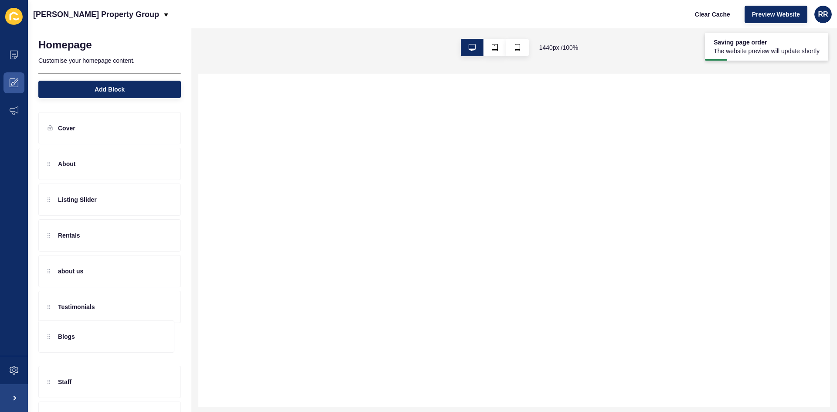
scroll to position [0, 0]
drag, startPoint x: 43, startPoint y: 162, endPoint x: 50, endPoint y: 403, distance: 240.8
click at [50, 403] on div "Cover Blogs About Listing Slider Rentals about us Testimonials Staff Sales Appr…" at bounding box center [109, 255] width 163 height 305
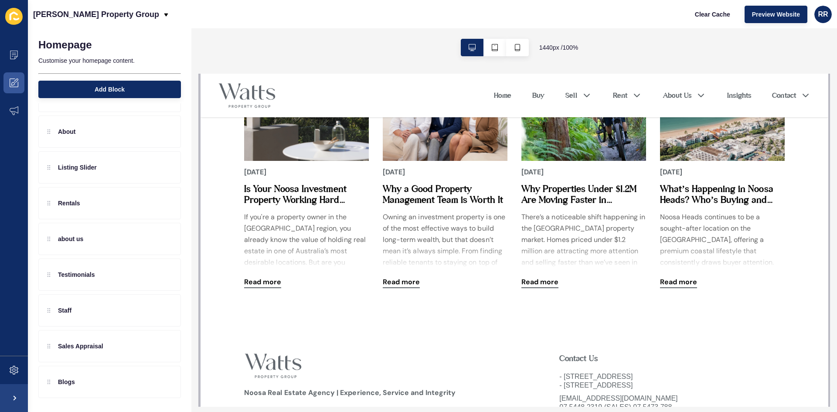
scroll to position [2801, 0]
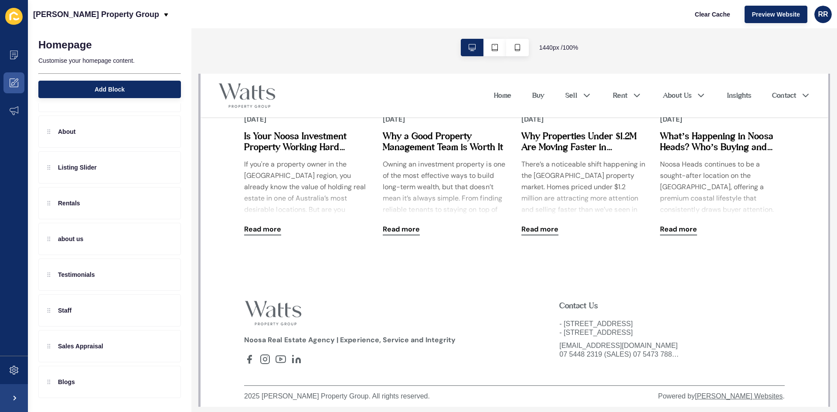
click at [103, 398] on div "Cover About Listing Slider Rentals about us Testimonials Staff Sales Appraisal …" at bounding box center [109, 241] width 163 height 341
click at [141, 390] on div "Blogs" at bounding box center [109, 382] width 143 height 32
click at [146, 381] on icon at bounding box center [149, 381] width 7 height 7
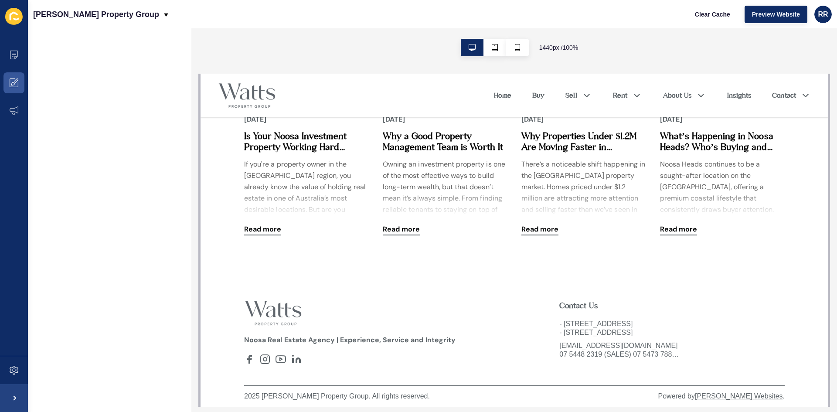
scroll to position [0, 0]
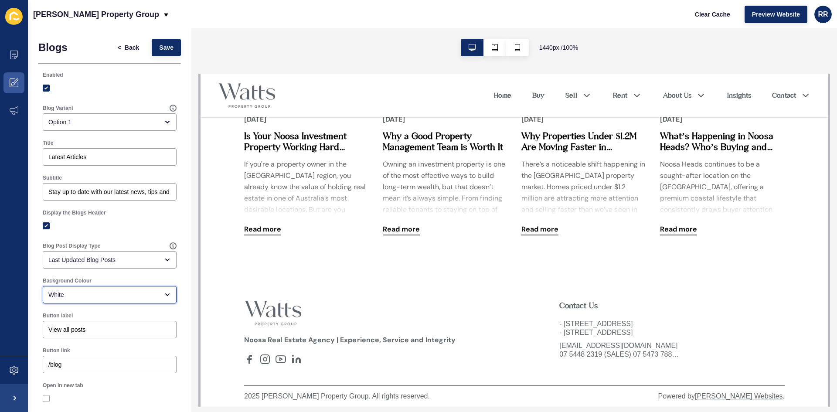
click at [102, 296] on div "White" at bounding box center [103, 294] width 110 height 9
click at [75, 337] on span "Grey" at bounding box center [106, 335] width 113 height 9
type input "Grey"
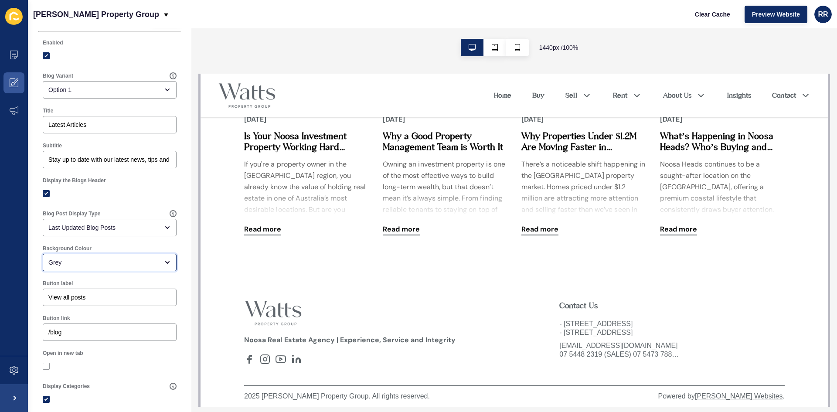
scroll to position [102, 0]
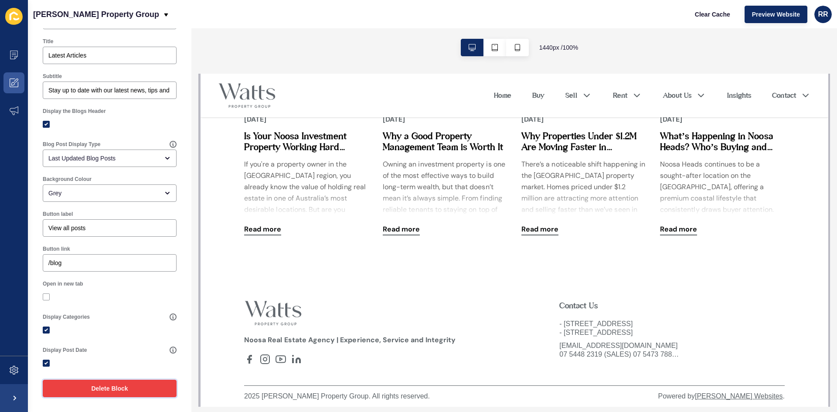
click at [106, 389] on span "Delete Block" at bounding box center [109, 388] width 37 height 9
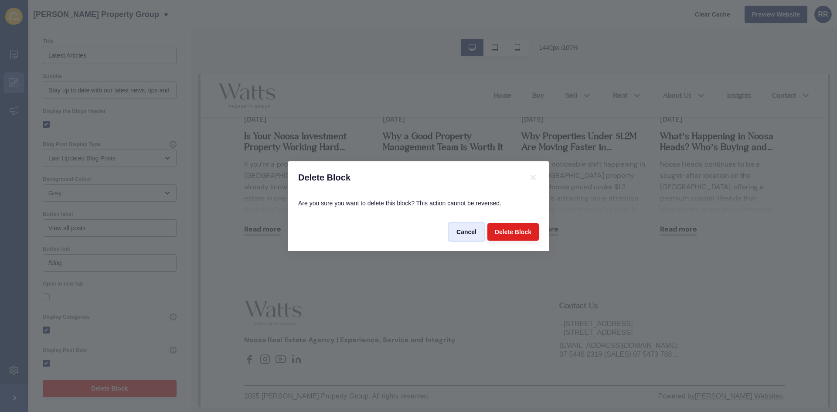
click at [460, 231] on span "Cancel" at bounding box center [466, 232] width 20 height 9
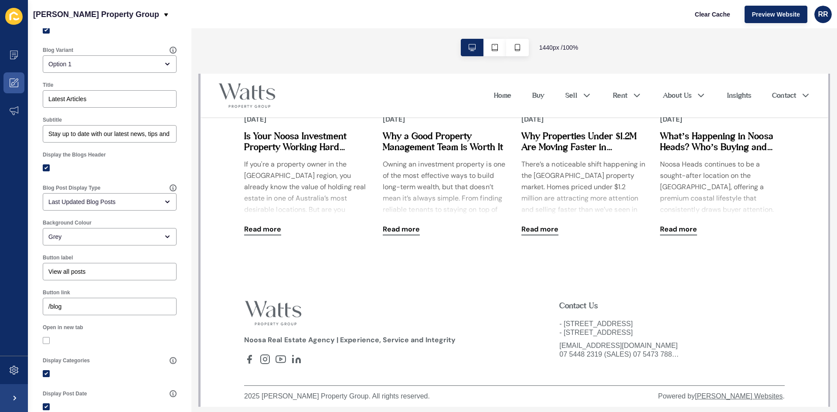
scroll to position [0, 0]
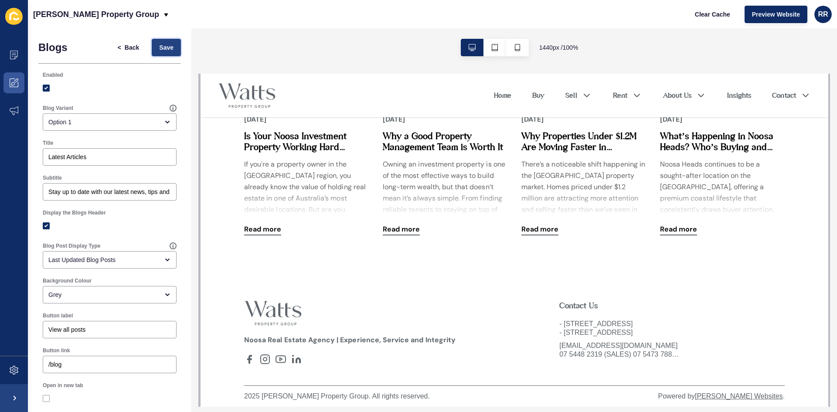
click at [159, 49] on span "Save" at bounding box center [166, 47] width 14 height 9
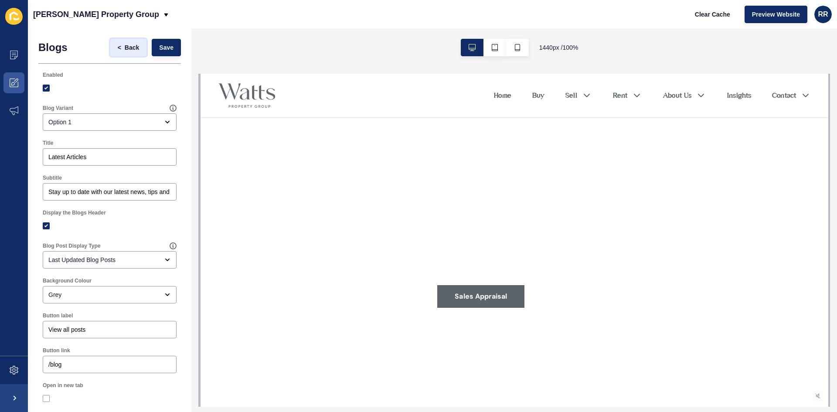
click at [128, 50] on span "Back" at bounding box center [132, 47] width 14 height 9
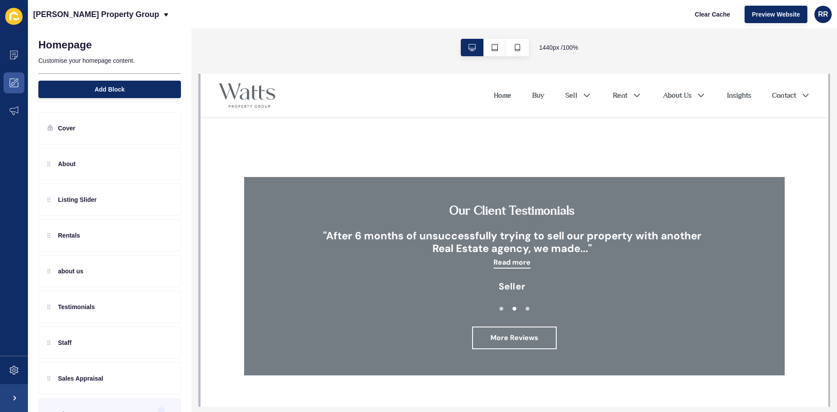
scroll to position [1526, 0]
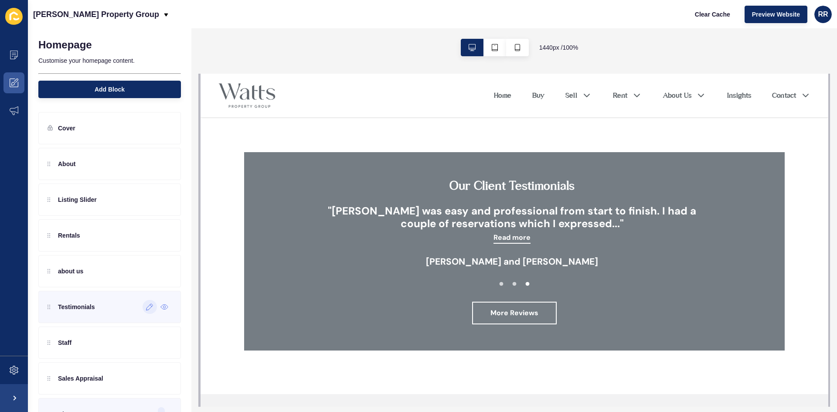
click at [146, 306] on icon at bounding box center [149, 306] width 7 height 7
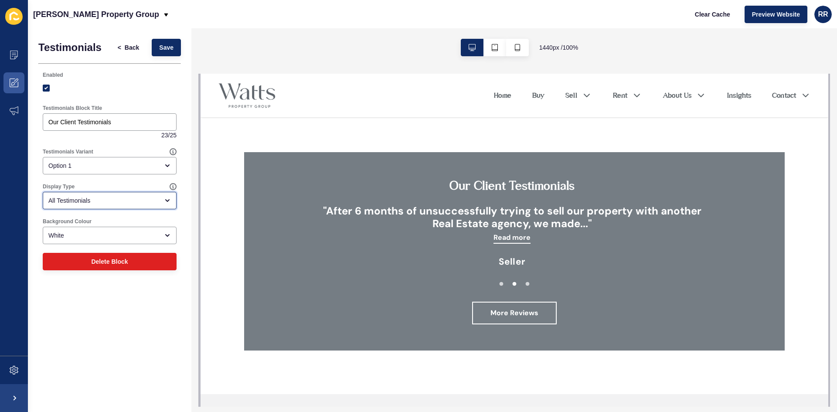
click at [125, 203] on div "All Testimonials" at bounding box center [103, 200] width 110 height 9
click at [121, 164] on div "Option 1" at bounding box center [103, 165] width 110 height 9
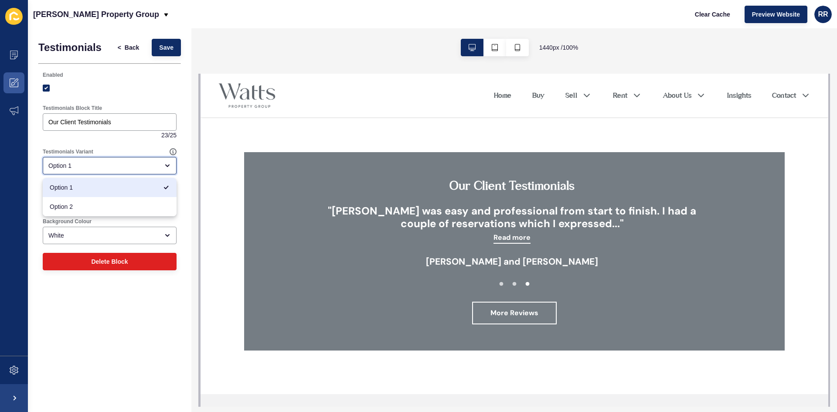
click at [111, 160] on div "Option 1" at bounding box center [110, 165] width 134 height 17
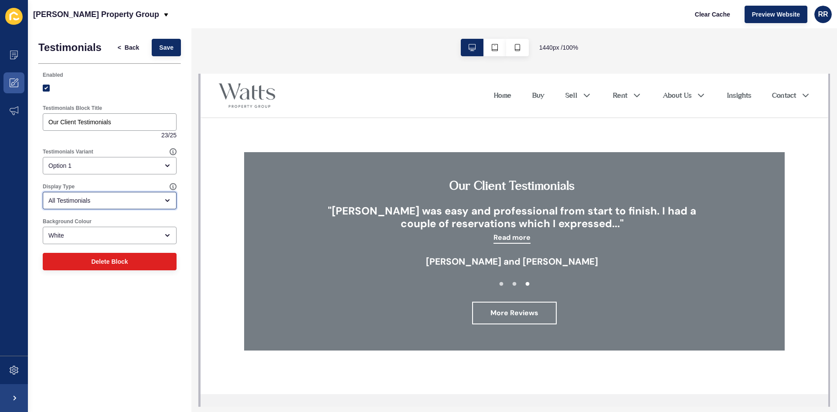
click at [106, 196] on div "All Testimonials" at bounding box center [103, 200] width 110 height 9
click at [99, 276] on div "Testimonials < Back Save Enabled Testimonials Block Title Our Client Testimonia…" at bounding box center [109, 156] width 163 height 257
click at [169, 49] on span "Save" at bounding box center [166, 47] width 14 height 9
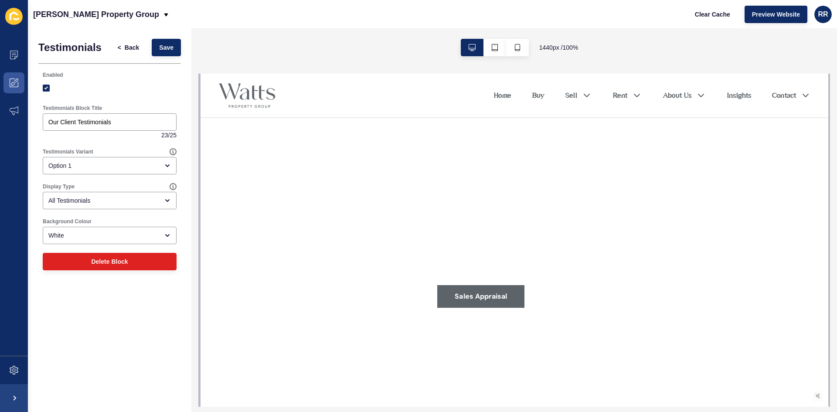
scroll to position [0, 0]
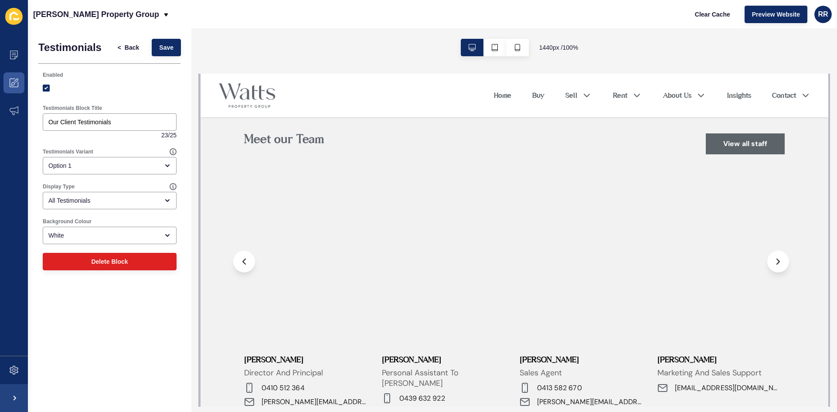
scroll to position [1831, 0]
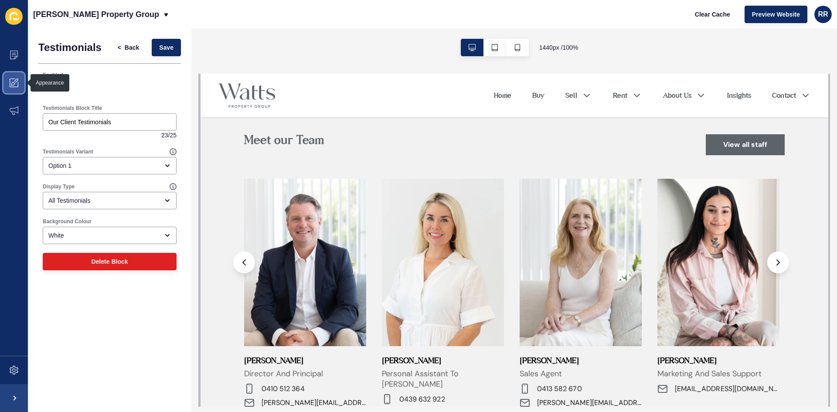
click at [10, 74] on span at bounding box center [14, 83] width 28 height 28
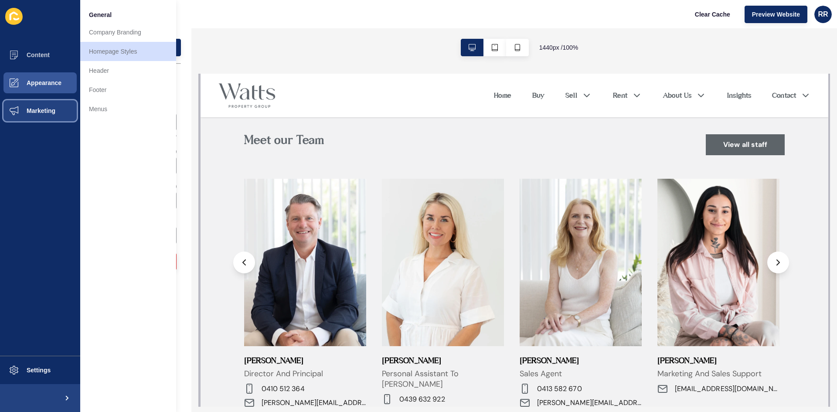
click at [59, 111] on button "Marketing" at bounding box center [40, 111] width 80 height 28
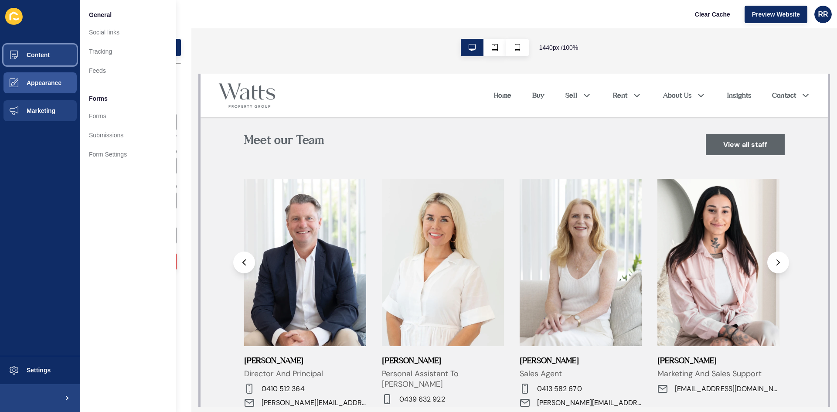
click at [33, 56] on span "Content" at bounding box center [24, 54] width 51 height 7
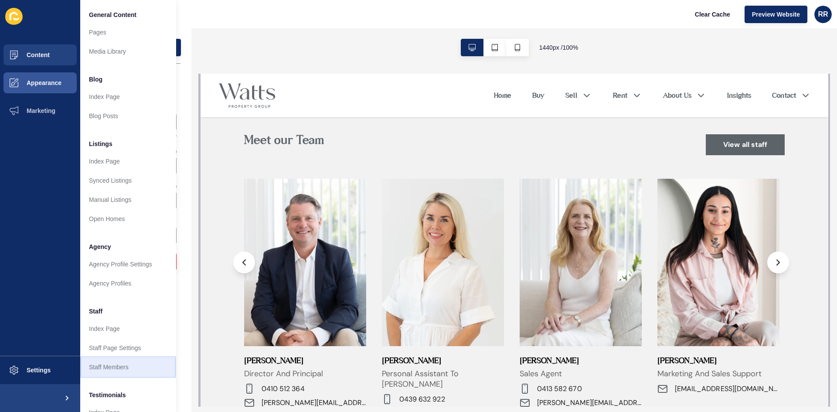
click at [123, 364] on link "Staff Members" at bounding box center [128, 366] width 96 height 19
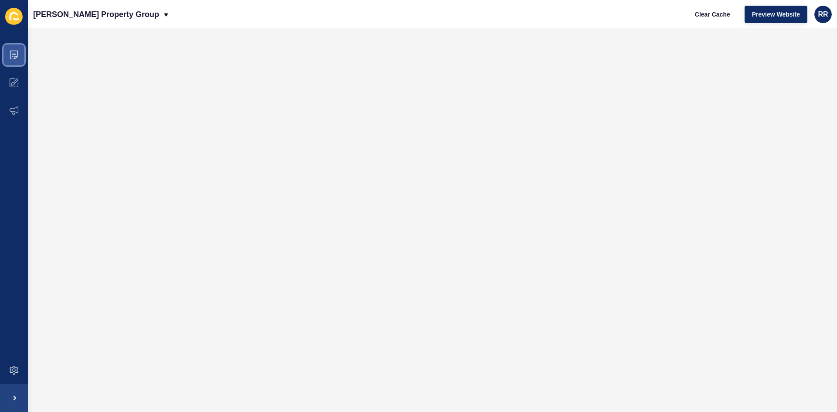
click at [8, 49] on span at bounding box center [14, 55] width 28 height 28
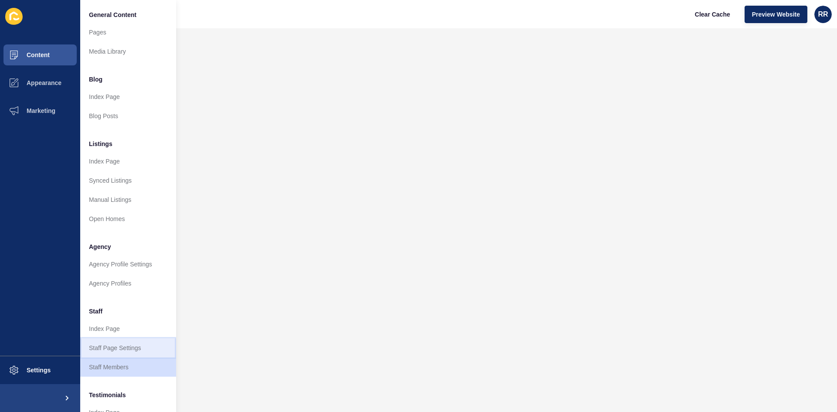
click at [129, 351] on link "Staff Page Settings" at bounding box center [128, 347] width 96 height 19
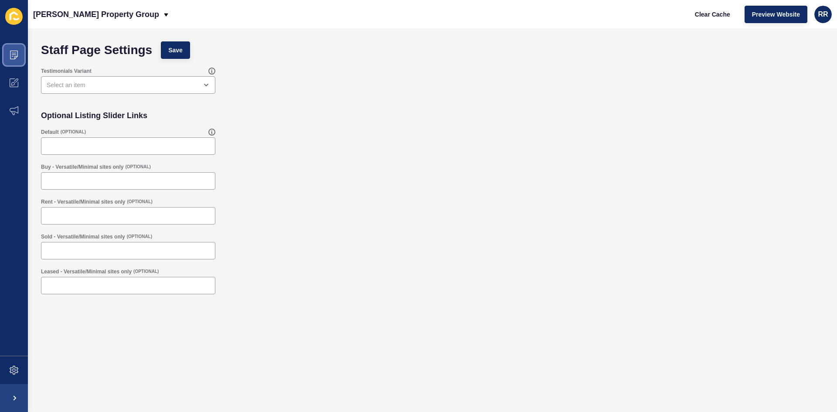
click at [20, 57] on span at bounding box center [14, 55] width 28 height 28
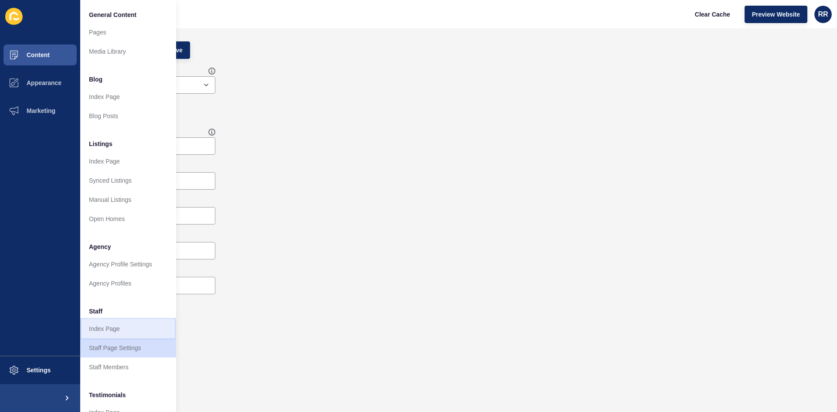
click at [145, 329] on link "Index Page" at bounding box center [128, 328] width 96 height 19
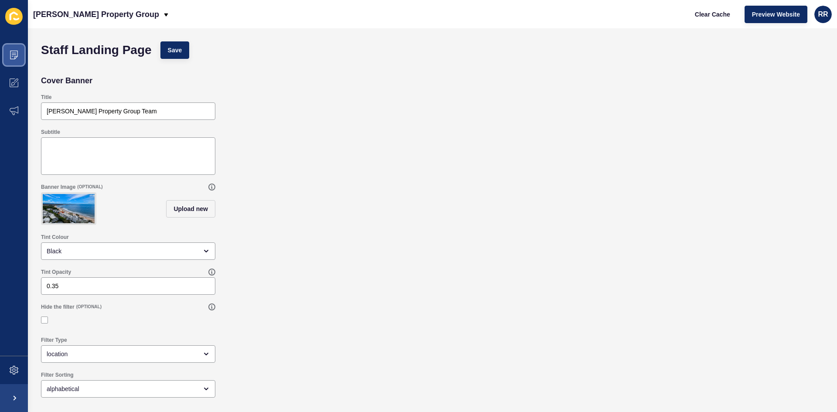
click at [14, 51] on icon at bounding box center [14, 55] width 8 height 9
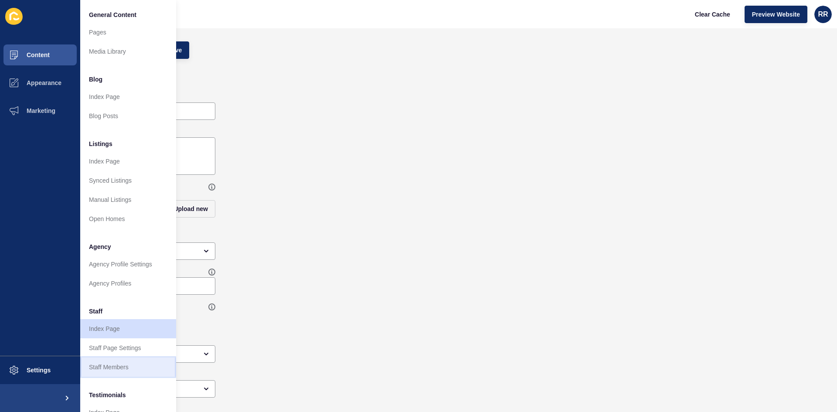
click at [120, 367] on link "Staff Members" at bounding box center [128, 366] width 96 height 19
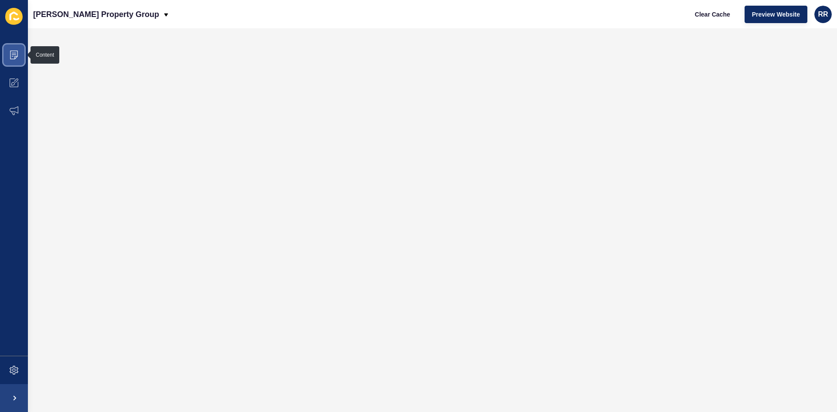
click at [15, 57] on icon at bounding box center [14, 55] width 8 height 9
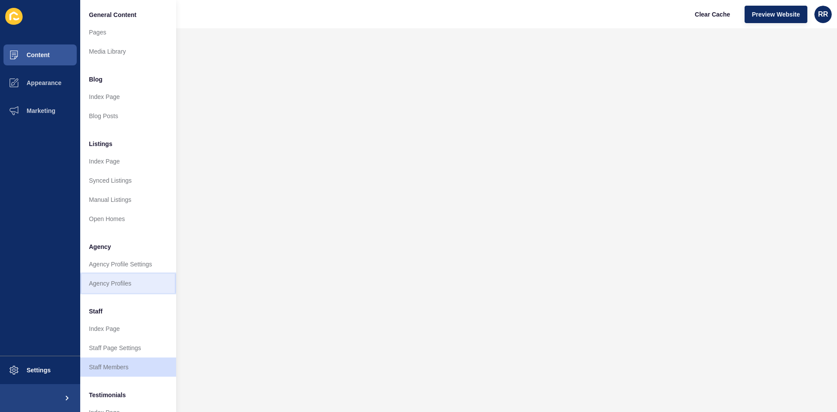
click at [103, 282] on link "Agency Profiles" at bounding box center [128, 283] width 96 height 19
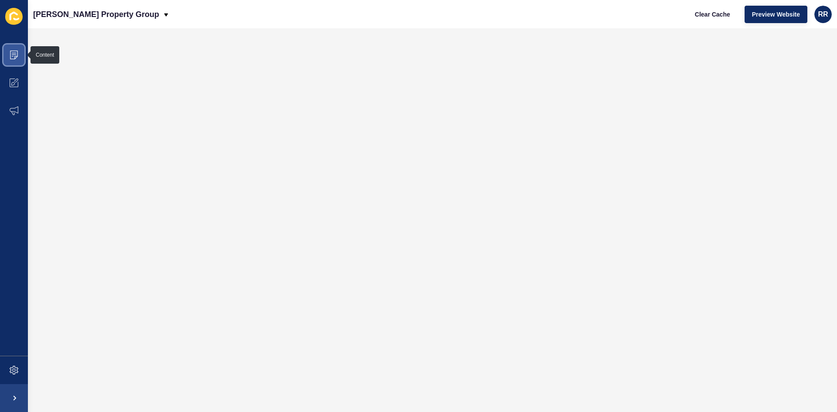
click at [15, 51] on icon at bounding box center [14, 55] width 8 height 9
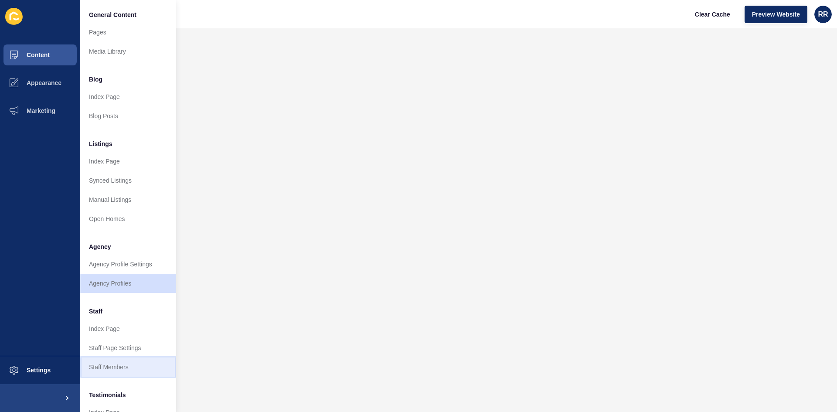
click at [126, 373] on link "Staff Members" at bounding box center [128, 366] width 96 height 19
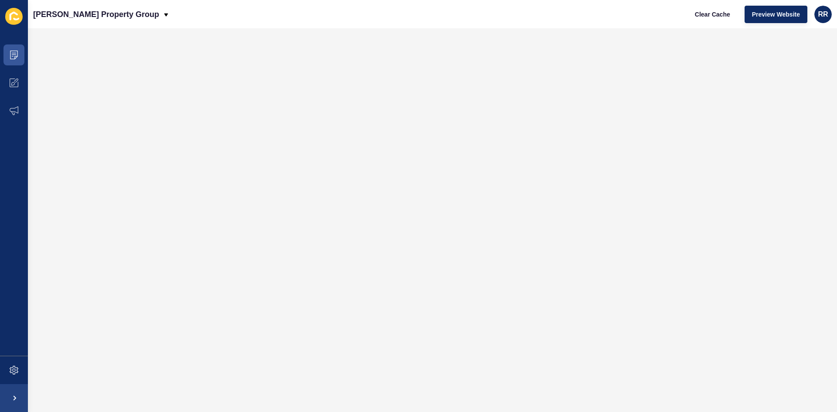
click at [19, 142] on ul "Content Appearance Marketing" at bounding box center [14, 198] width 28 height 315
click at [10, 54] on icon at bounding box center [14, 55] width 8 height 9
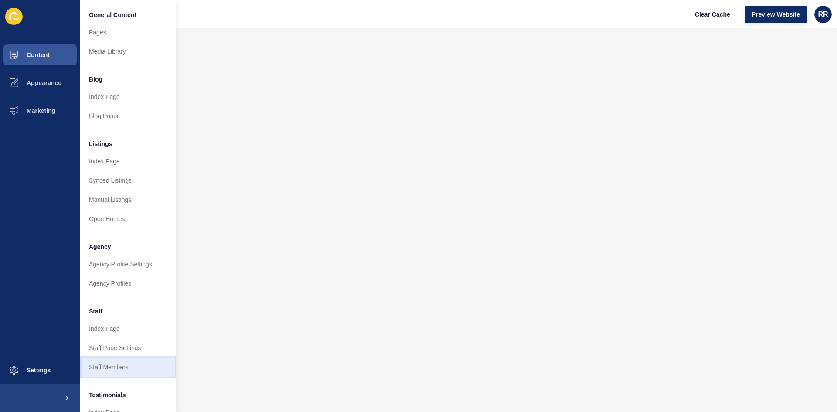
click at [116, 367] on link "Staff Members" at bounding box center [128, 366] width 96 height 19
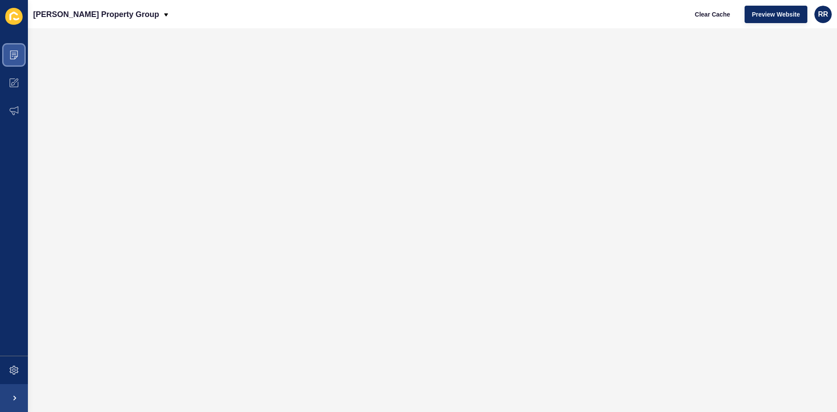
click at [17, 57] on icon at bounding box center [14, 55] width 8 height 9
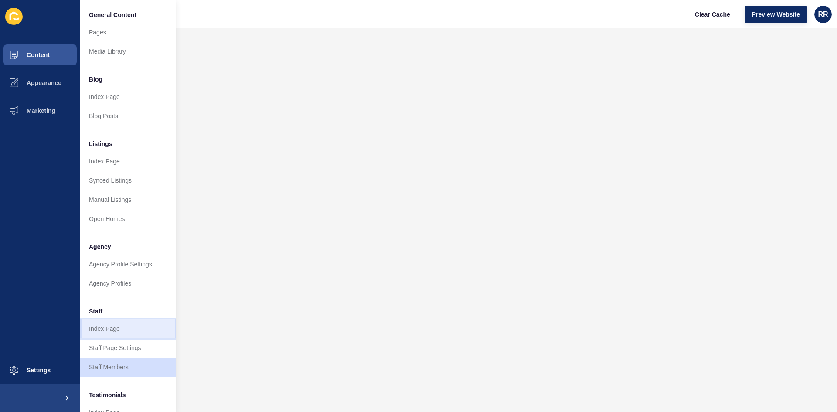
click at [126, 327] on link "Index Page" at bounding box center [128, 328] width 96 height 19
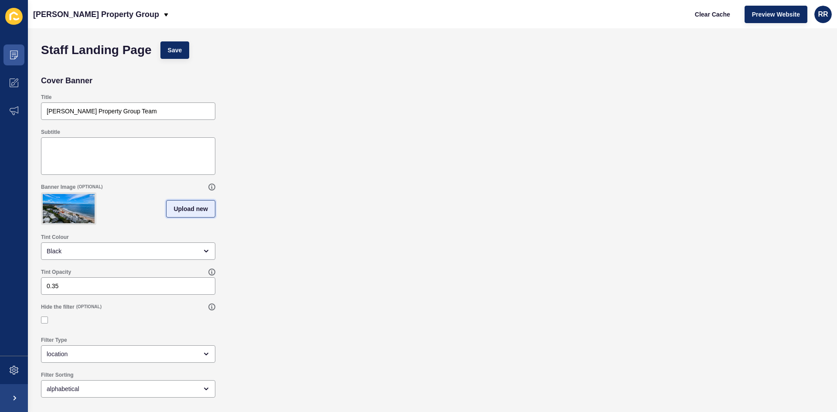
click at [189, 213] on span "Upload new" at bounding box center [191, 208] width 34 height 9
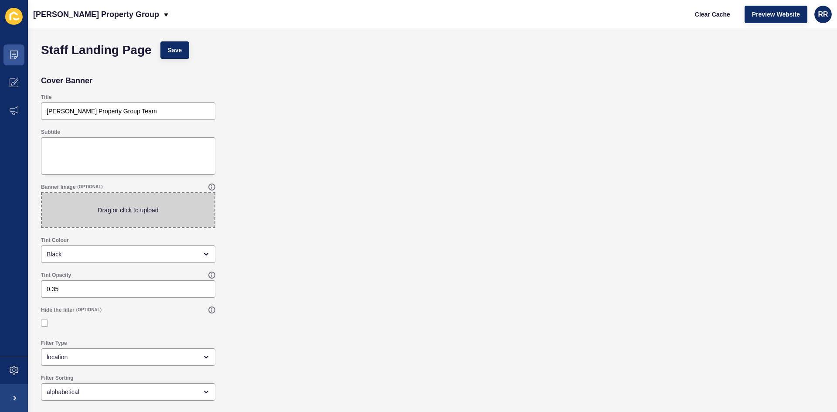
click at [140, 208] on span at bounding box center [128, 210] width 173 height 34
click at [42, 193] on input "Drag or click to upload" at bounding box center [42, 193] width 0 height 0
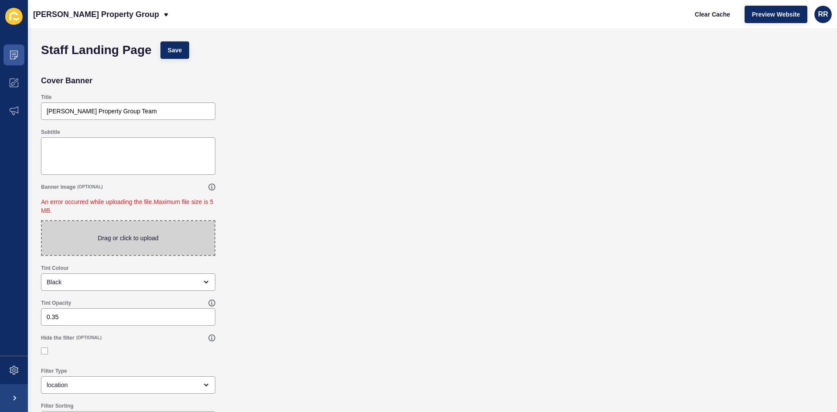
click at [145, 237] on span at bounding box center [128, 238] width 173 height 34
click at [42, 221] on input "Drag or click to upload" at bounding box center [42, 221] width 0 height 0
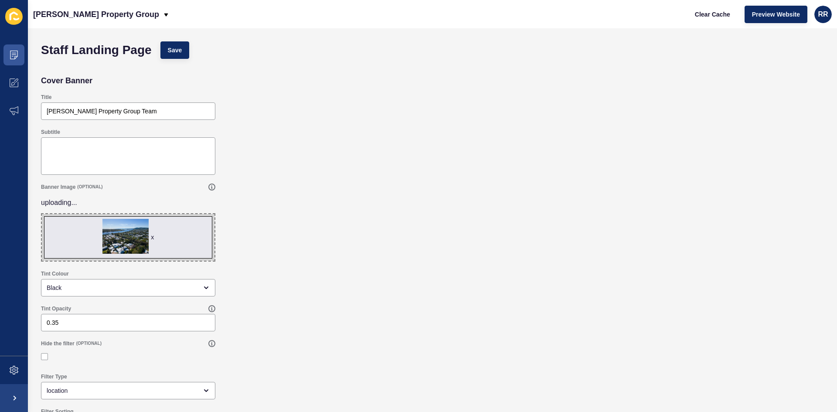
click at [155, 236] on span "x" at bounding box center [128, 237] width 173 height 47
click at [42, 214] on input "x Drag or click to upload" at bounding box center [42, 214] width 0 height 0
type input "C:\fakepath\DJI_0102.jpg"
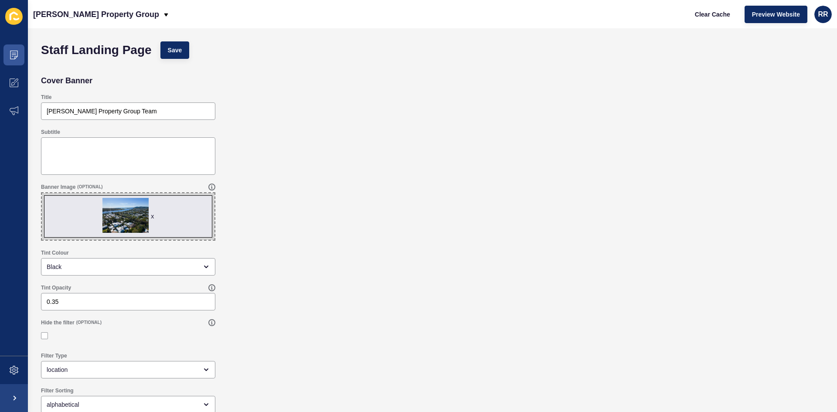
click at [322, 209] on div "Banner Image (OPTIONAL) x Drag or click to upload" at bounding box center [433, 212] width 792 height 66
click at [102, 153] on textarea "Subtitle" at bounding box center [128, 156] width 172 height 35
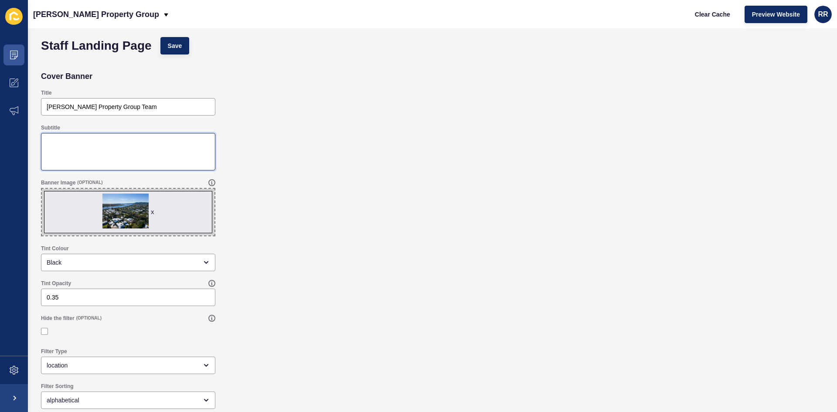
scroll to position [6, 0]
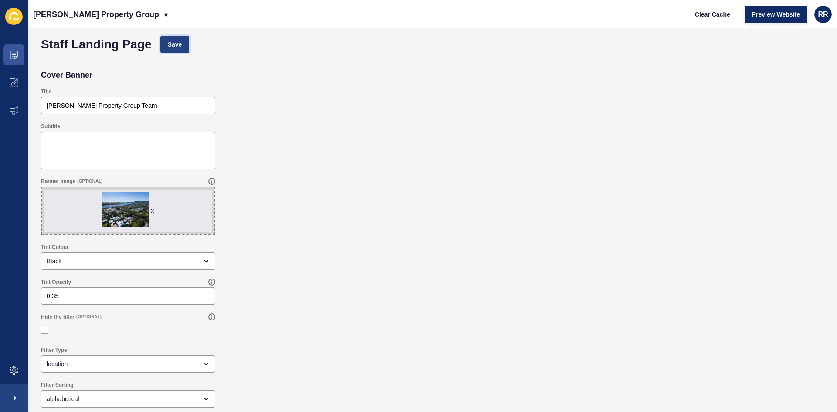
click at [176, 47] on span "Save" at bounding box center [175, 44] width 14 height 9
click at [155, 208] on span "x" at bounding box center [128, 210] width 173 height 47
click at [42, 187] on input "x Drag or click to upload" at bounding box center [42, 187] width 0 height 0
click at [152, 209] on div "x" at bounding box center [152, 210] width 3 height 9
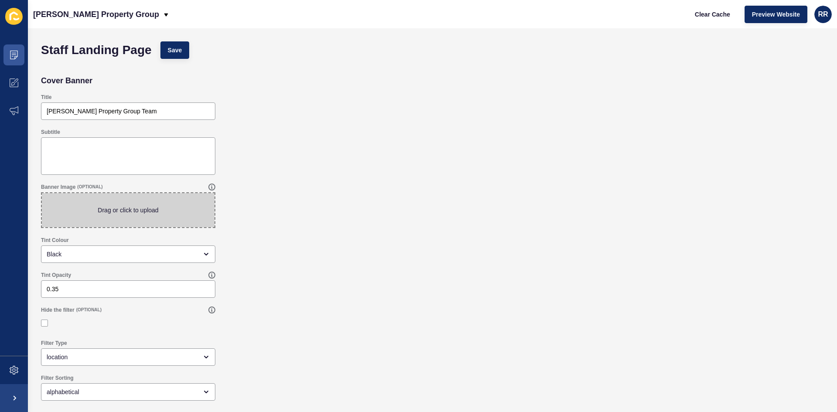
scroll to position [0, 0]
click at [150, 211] on span at bounding box center [128, 210] width 173 height 34
click at [42, 193] on input "Drag or click to upload" at bounding box center [42, 193] width 0 height 0
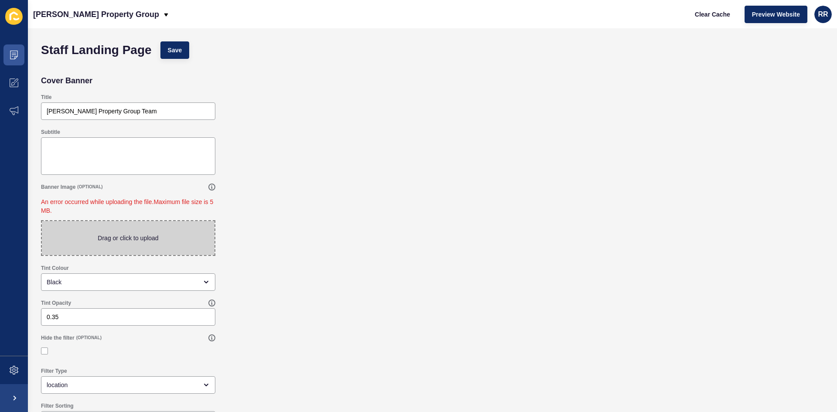
click at [123, 232] on span at bounding box center [128, 238] width 173 height 34
click at [42, 221] on input "Drag or click to upload" at bounding box center [42, 221] width 0 height 0
type input "C:\fakepath\Noosa Heads.jpg"
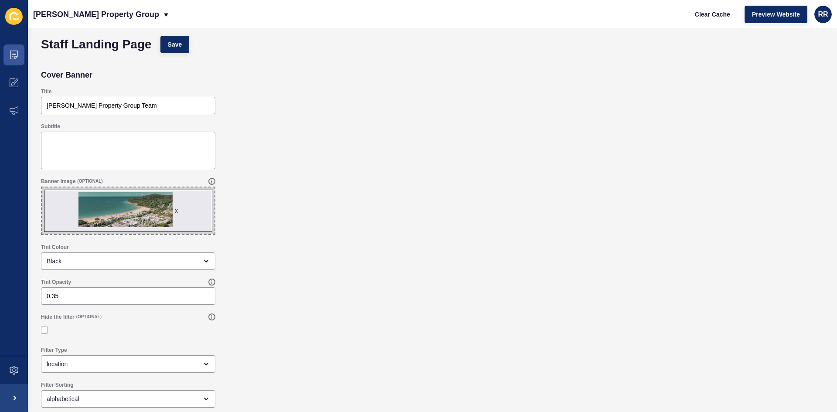
scroll to position [6, 0]
click at [168, 42] on span "Save" at bounding box center [175, 44] width 14 height 9
click at [12, 58] on icon at bounding box center [14, 55] width 9 height 9
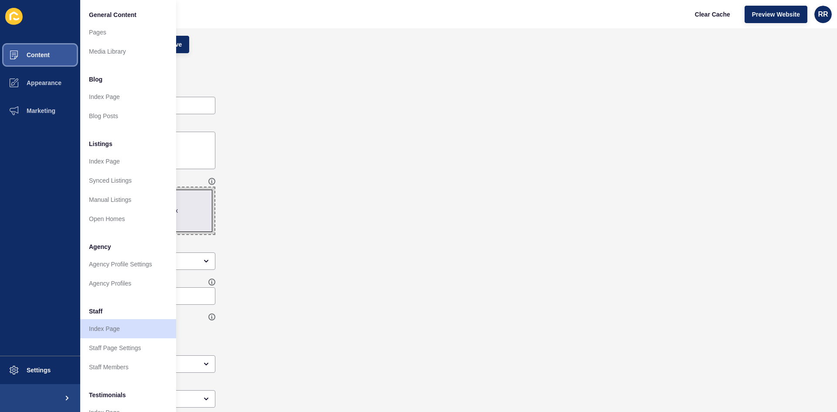
scroll to position [106, 0]
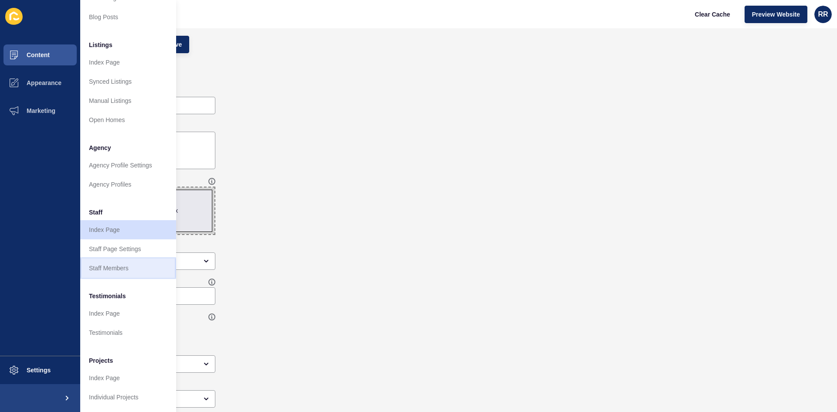
click at [132, 263] on link "Staff Members" at bounding box center [128, 268] width 96 height 19
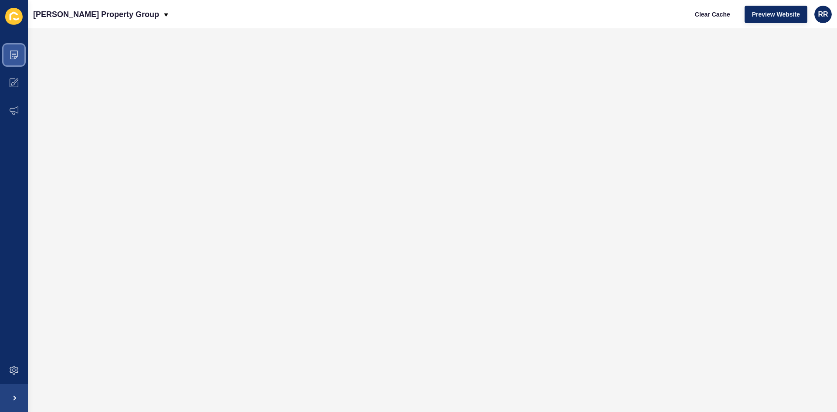
click at [8, 52] on span at bounding box center [14, 55] width 28 height 28
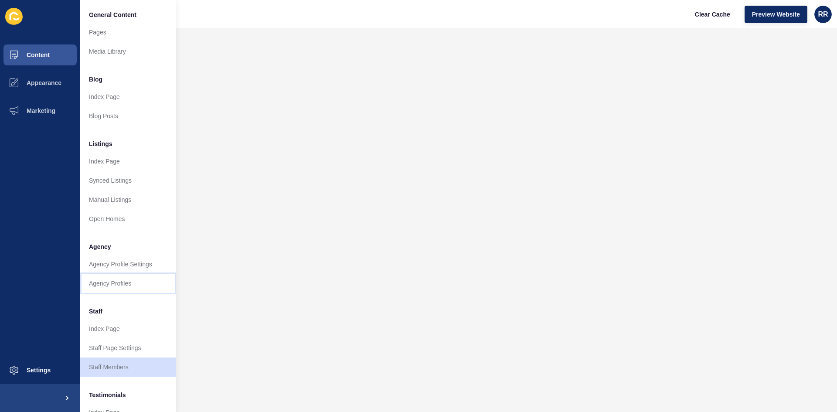
click at [134, 277] on link "Agency Profiles" at bounding box center [128, 283] width 96 height 19
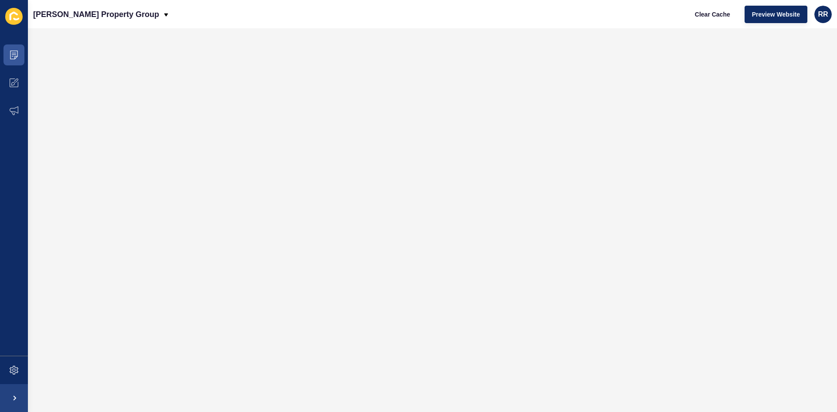
click at [348, 21] on div "[PERSON_NAME] Property Group Clear Cache Preview Website RR" at bounding box center [432, 14] width 809 height 28
